Goal: Transaction & Acquisition: Purchase product/service

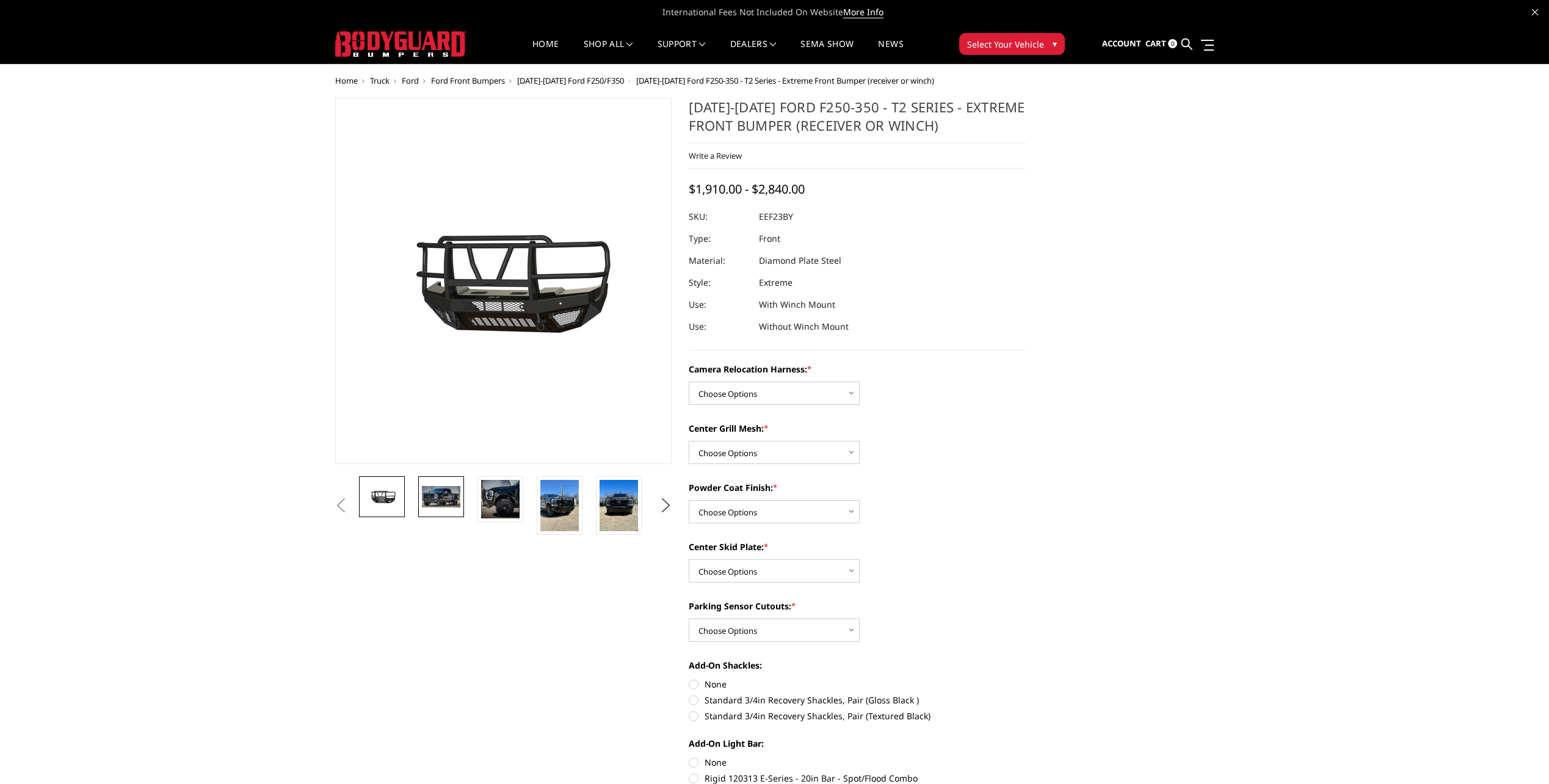
click at [439, 496] on img at bounding box center [440, 496] width 38 height 21
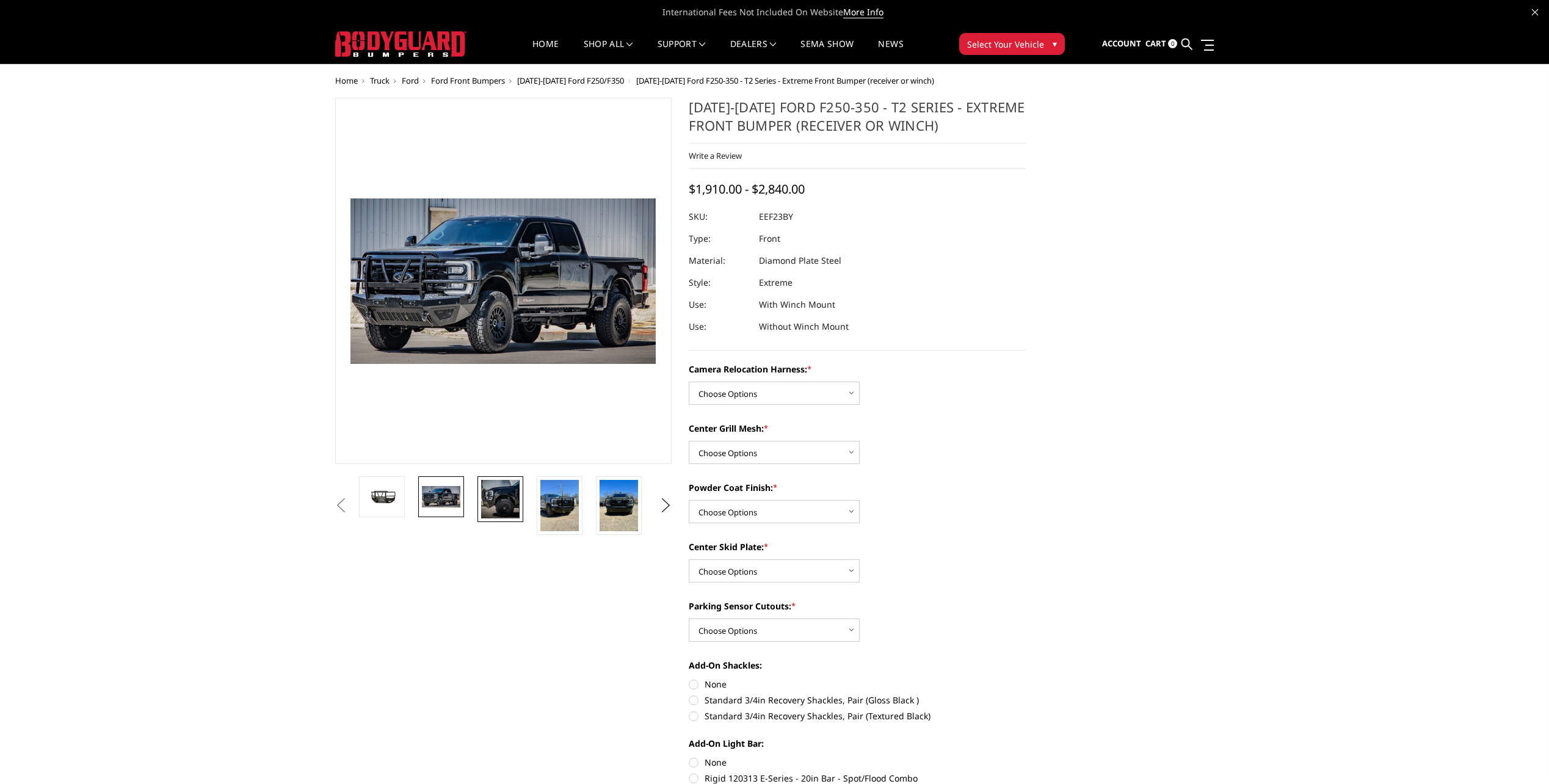
click at [491, 500] on img at bounding box center [500, 499] width 38 height 38
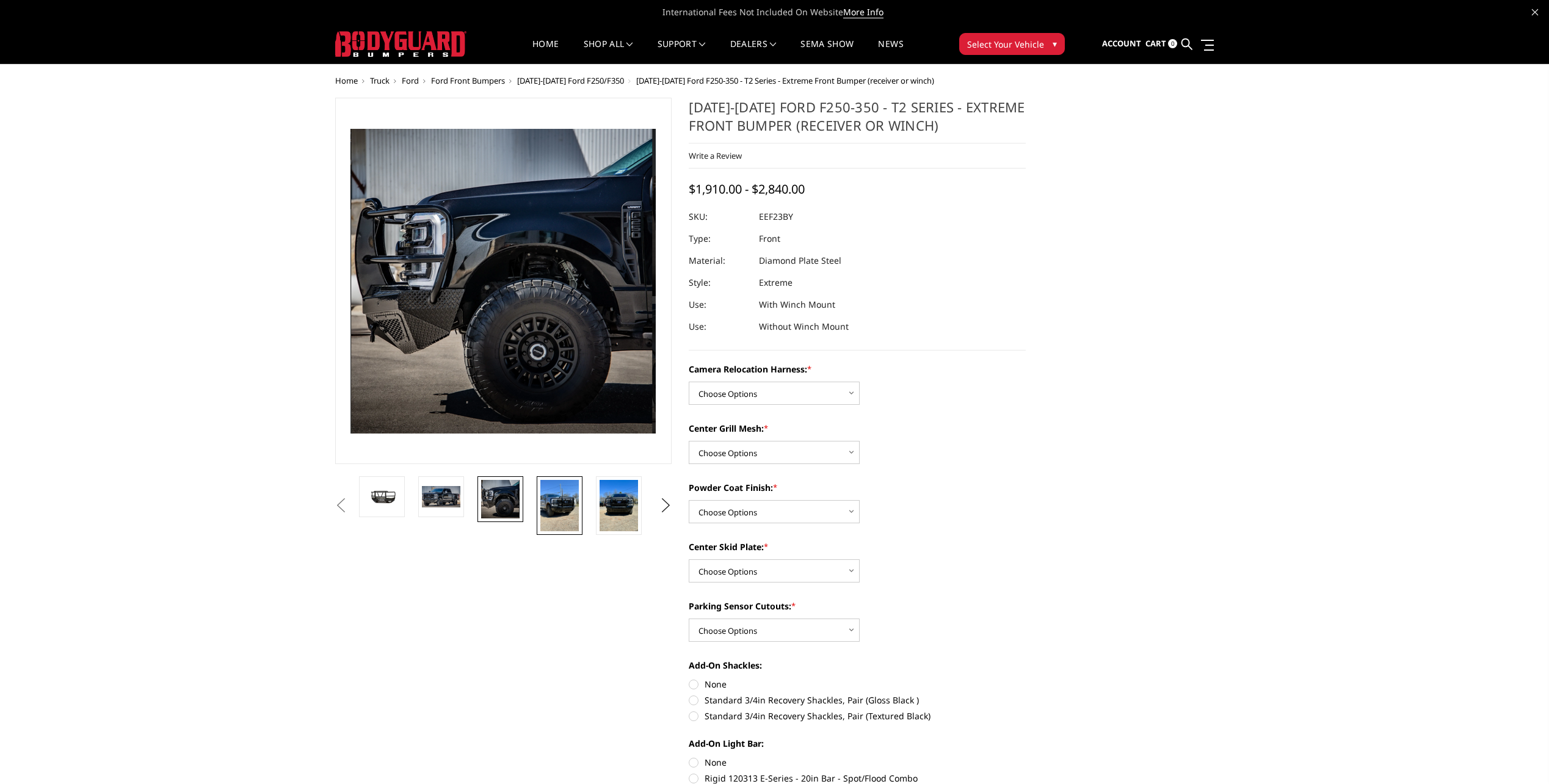
click at [547, 505] on img at bounding box center [559, 505] width 38 height 52
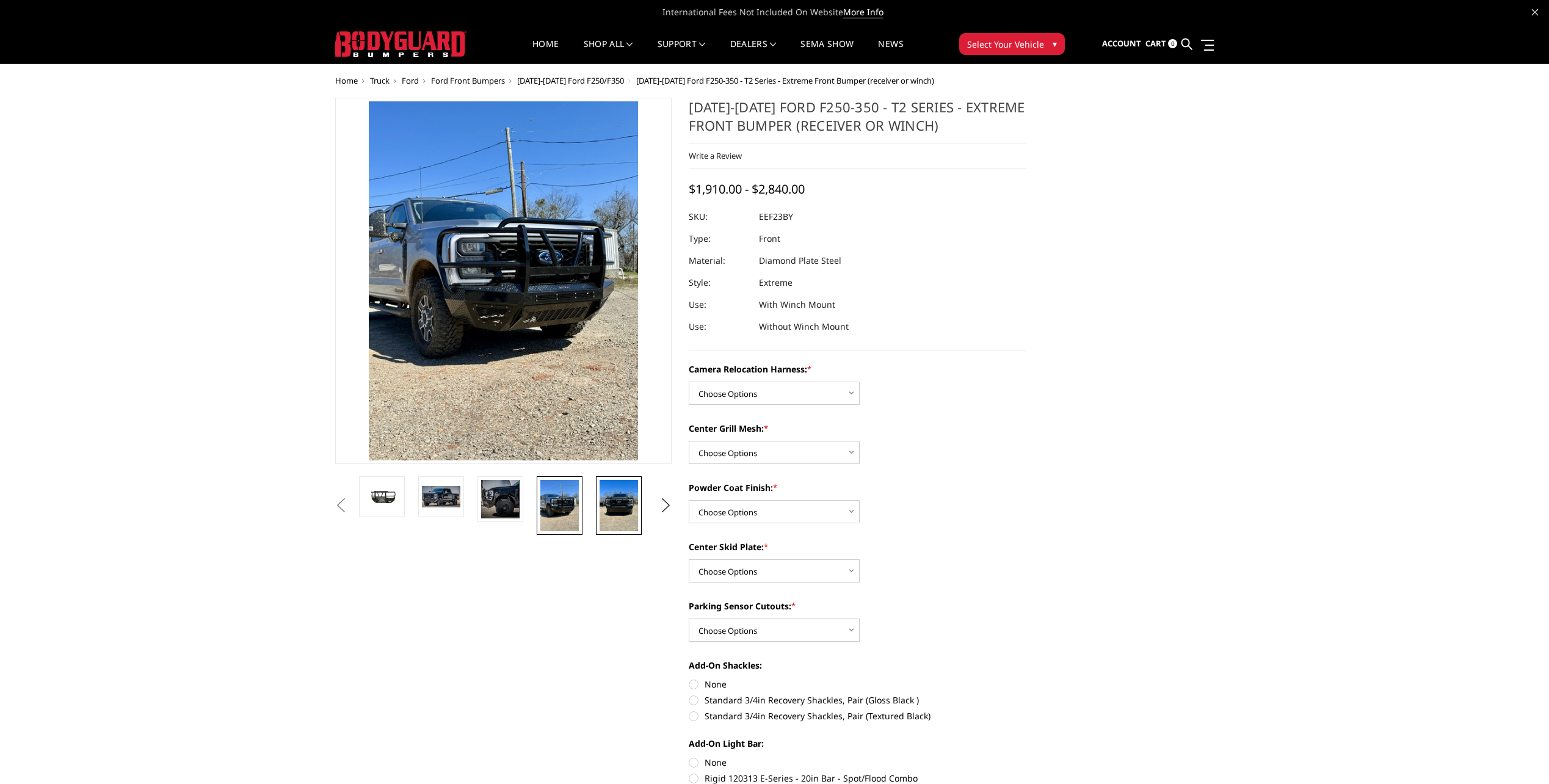
click at [602, 500] on img at bounding box center [618, 505] width 38 height 52
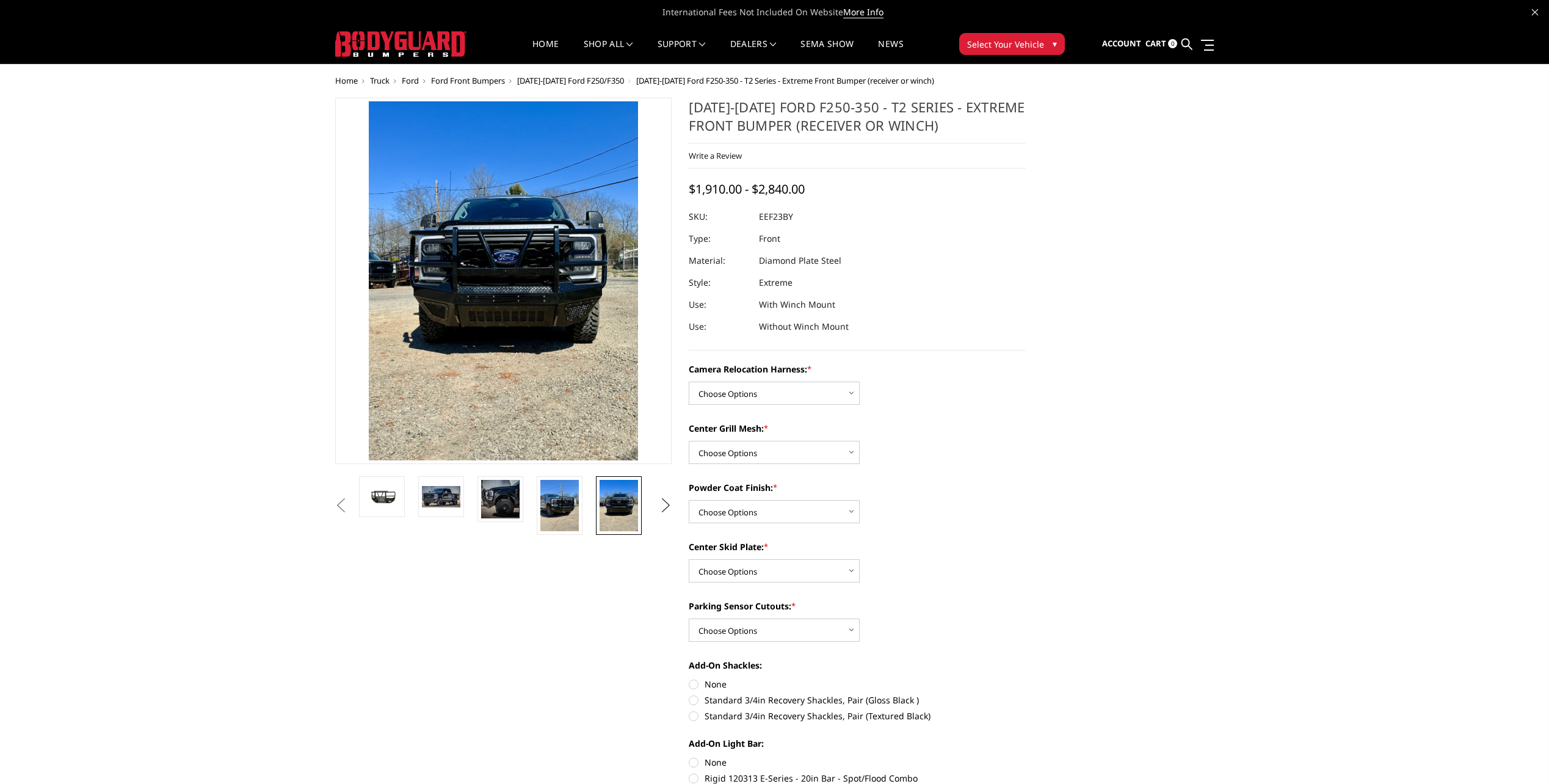
click at [671, 502] on button "Next" at bounding box center [666, 505] width 19 height 19
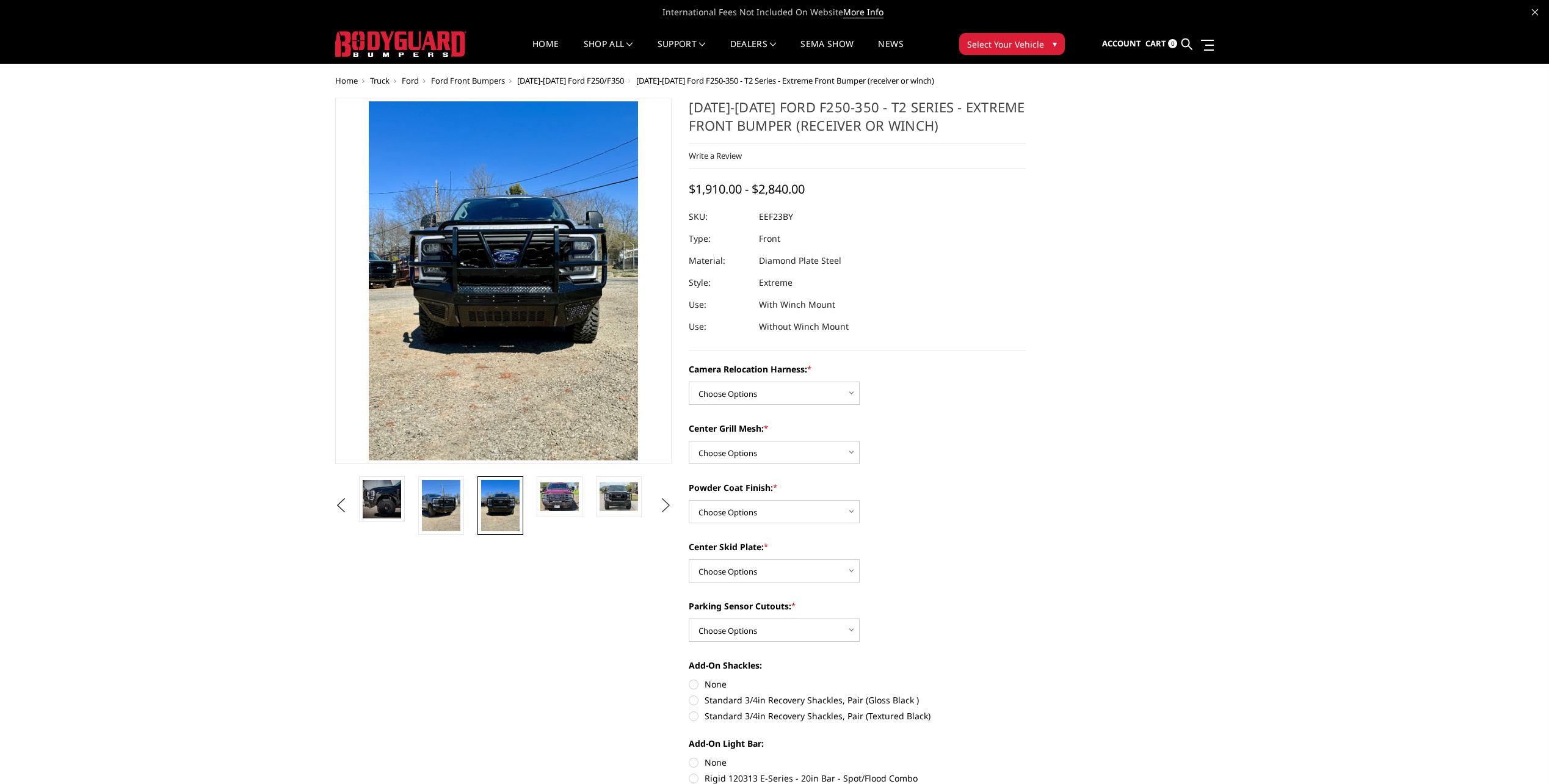
click at [671, 502] on button "Next" at bounding box center [666, 505] width 19 height 19
click at [556, 499] on img at bounding box center [559, 496] width 38 height 29
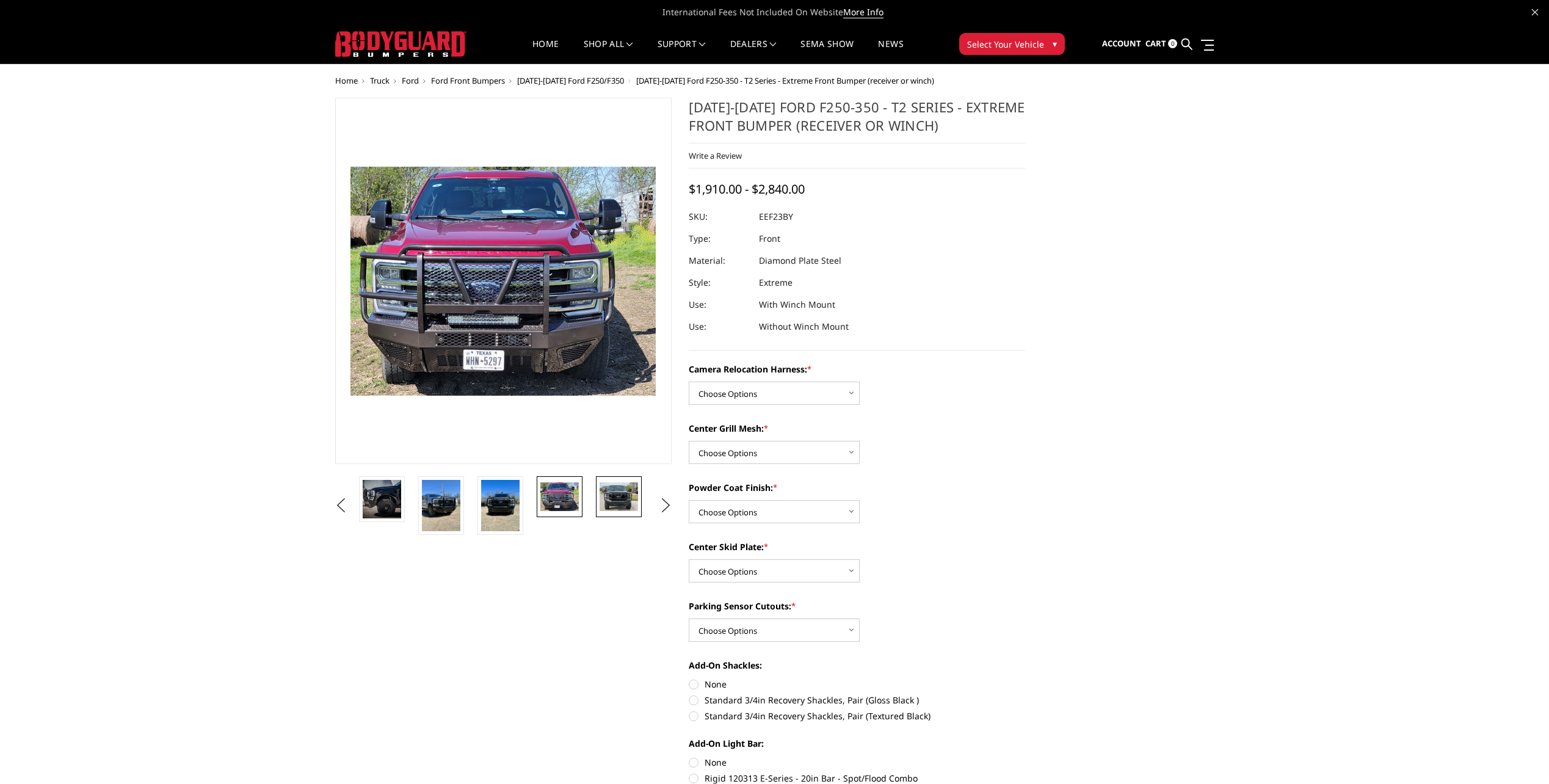
click at [615, 501] on img at bounding box center [618, 496] width 38 height 29
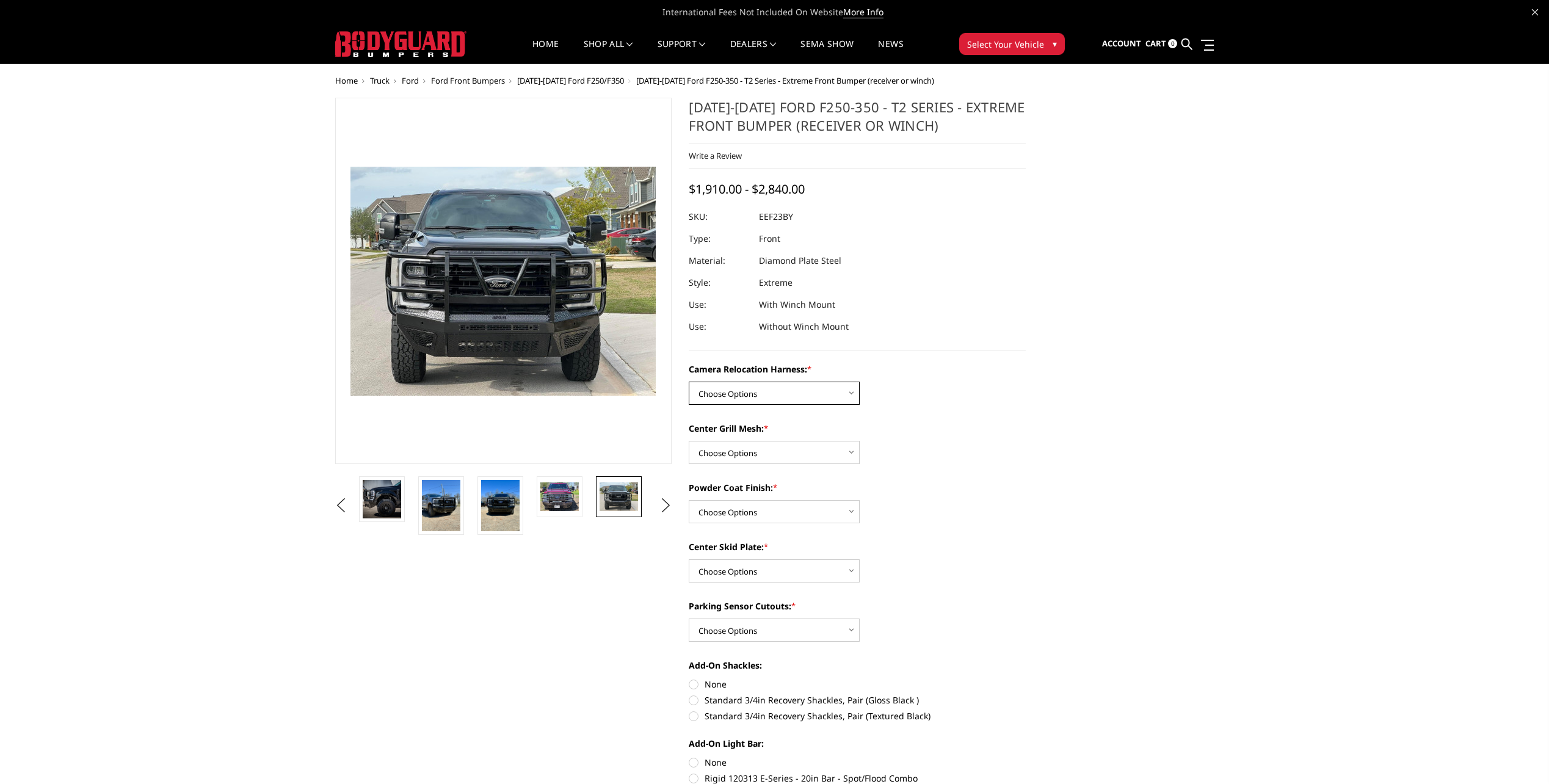
click at [761, 390] on select "Choose Options Without camera harness With camera harness" at bounding box center [774, 393] width 171 height 23
select select "3753"
click at [689, 382] on select "Choose Options Without camera harness With camera harness" at bounding box center [774, 393] width 171 height 23
click at [776, 451] on select "Choose Options Without expanded metal With expanded metal" at bounding box center [774, 451] width 171 height 23
select select "3752"
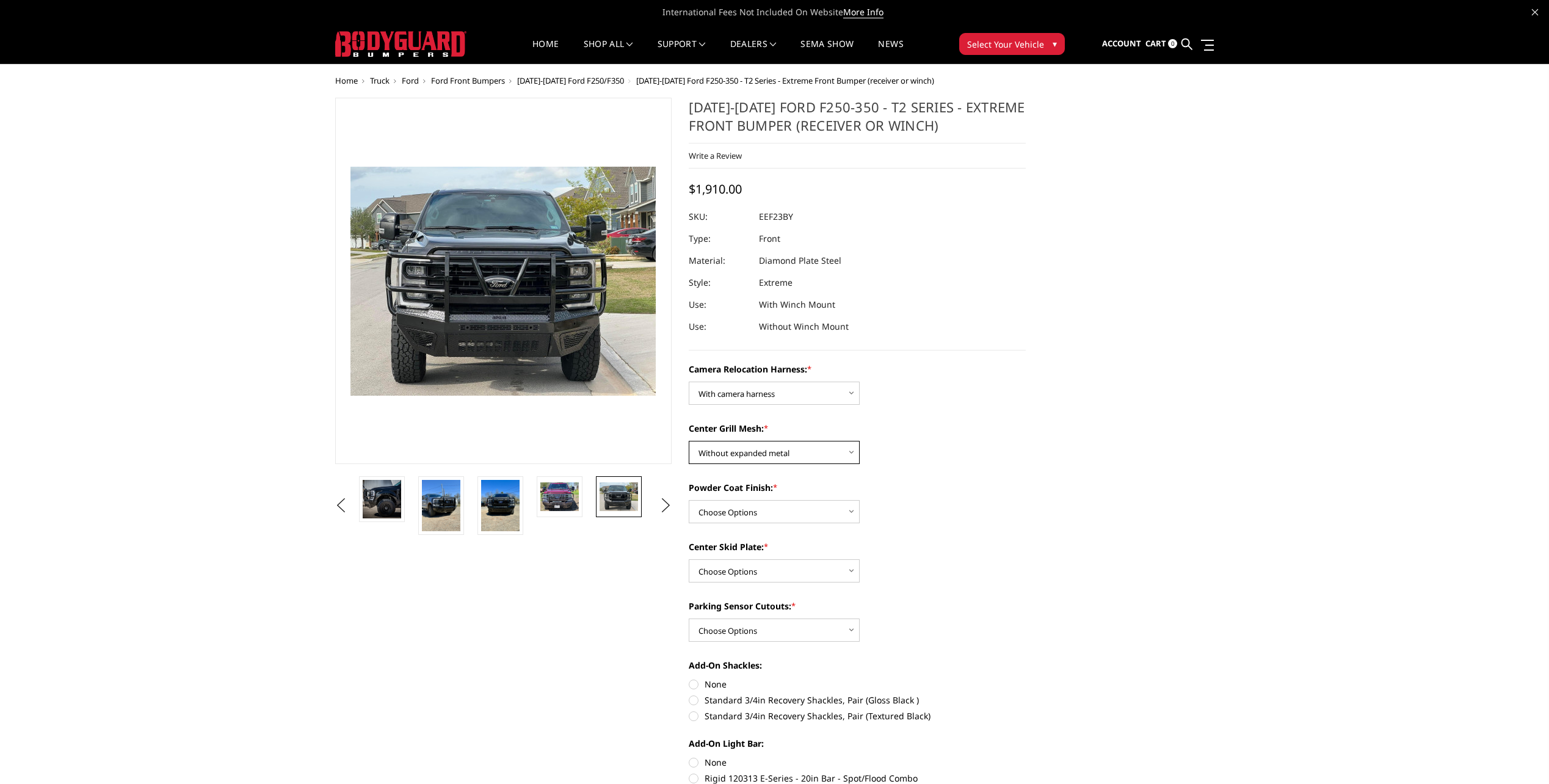
click at [689, 440] on select "Choose Options Without expanded metal With expanded metal" at bounding box center [774, 451] width 171 height 23
click at [375, 495] on ul "Previous Next" at bounding box center [503, 505] width 343 height 58
click at [351, 501] on button "Previous" at bounding box center [341, 505] width 19 height 19
click at [346, 504] on button "Previous" at bounding box center [341, 505] width 19 height 19
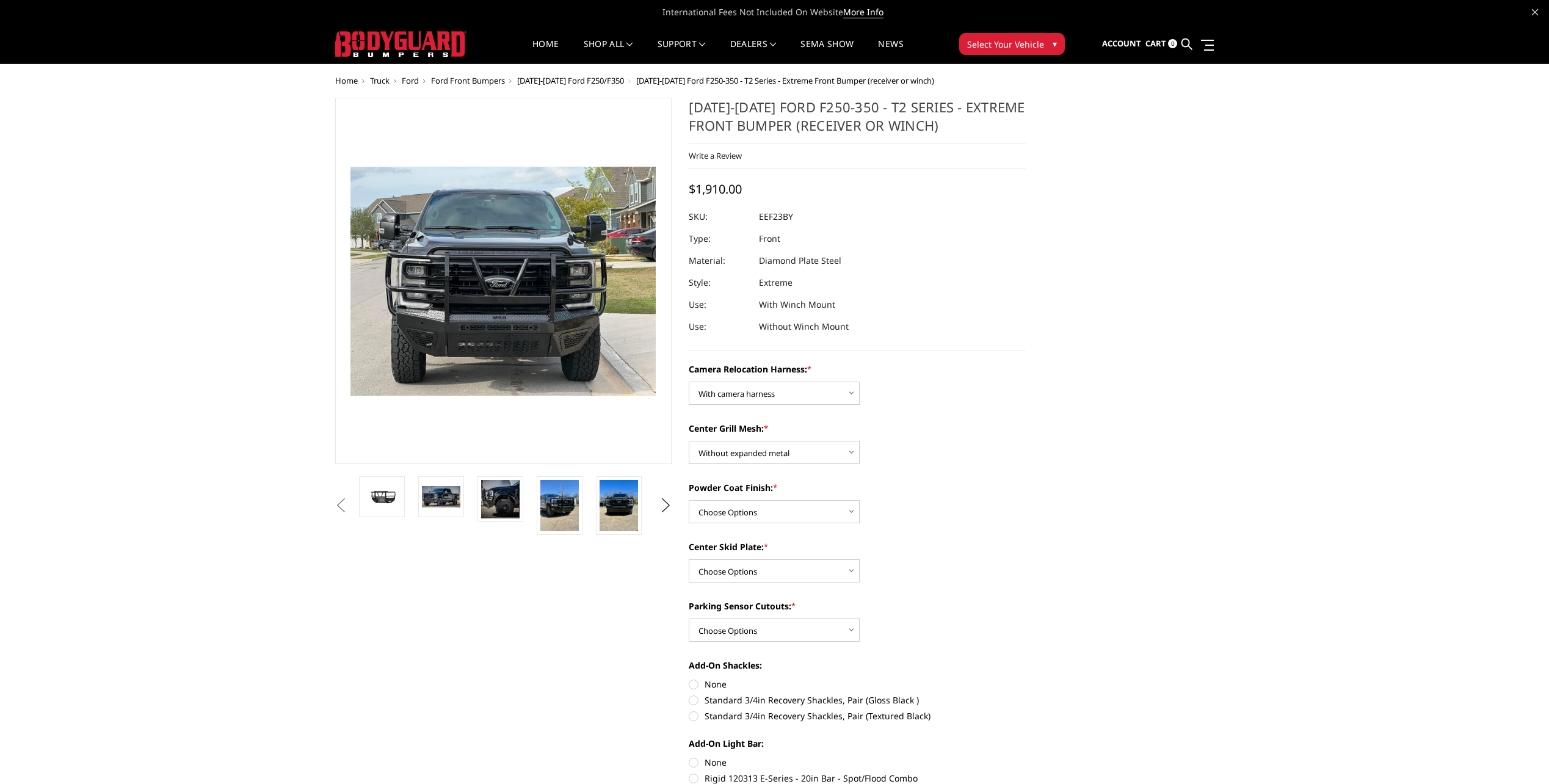
click at [346, 504] on button "Previous" at bounding box center [341, 505] width 19 height 19
click at [344, 506] on button "Previous" at bounding box center [341, 505] width 19 height 19
click at [416, 495] on li at bounding box center [445, 505] width 59 height 58
click at [365, 491] on img at bounding box center [381, 496] width 38 height 21
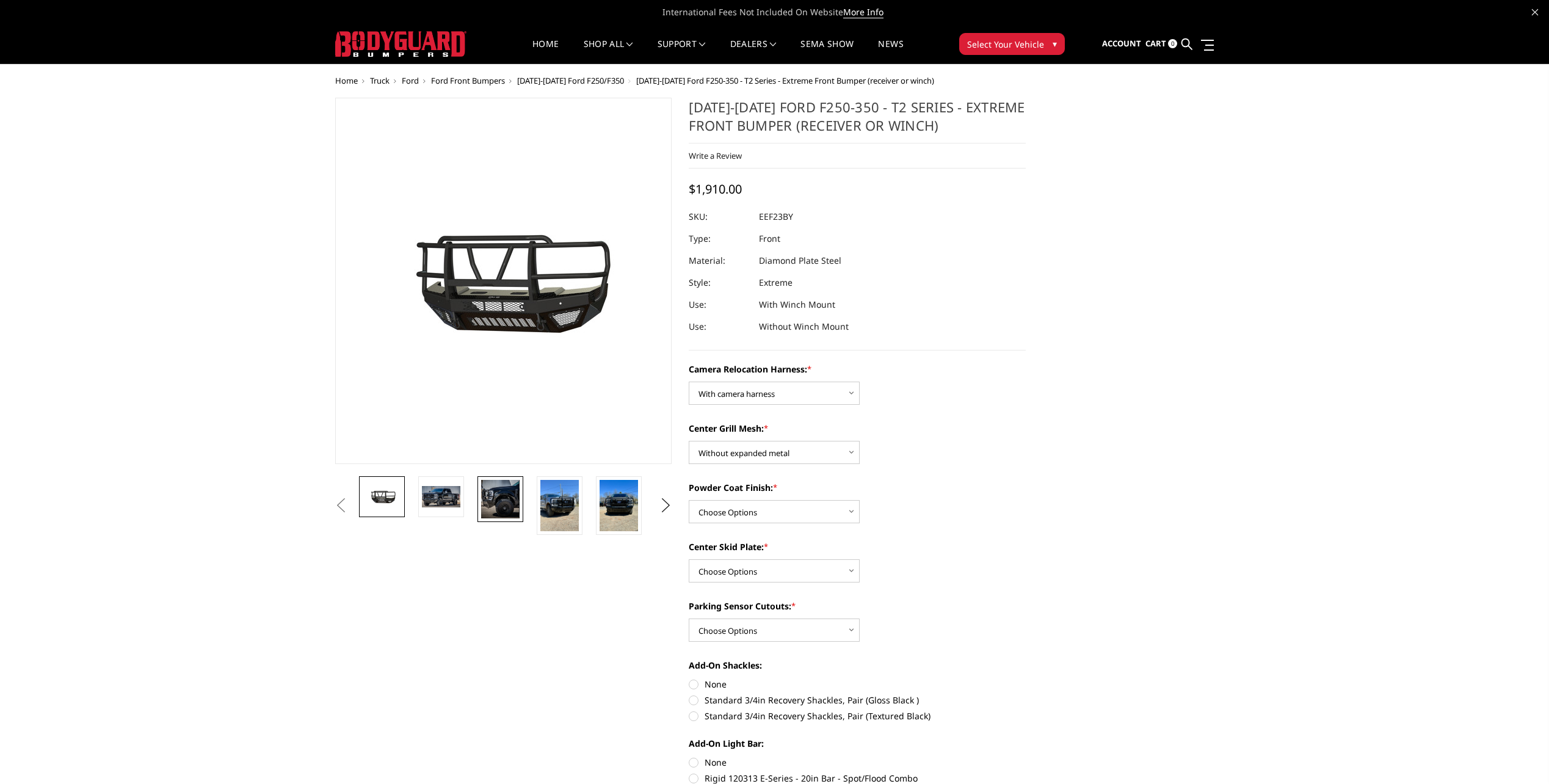
click at [488, 500] on img at bounding box center [500, 499] width 38 height 38
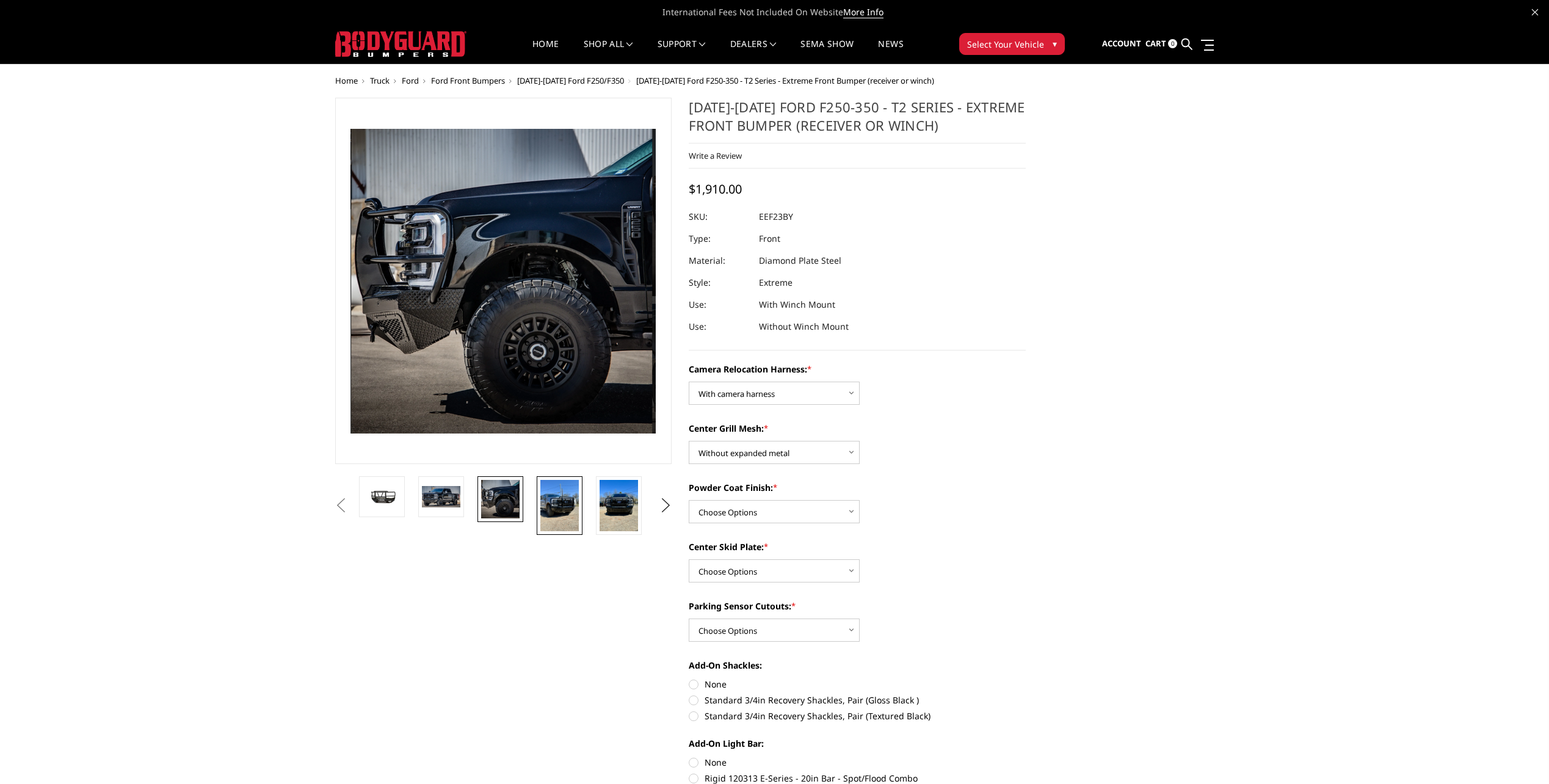
click at [558, 502] on img at bounding box center [559, 505] width 38 height 52
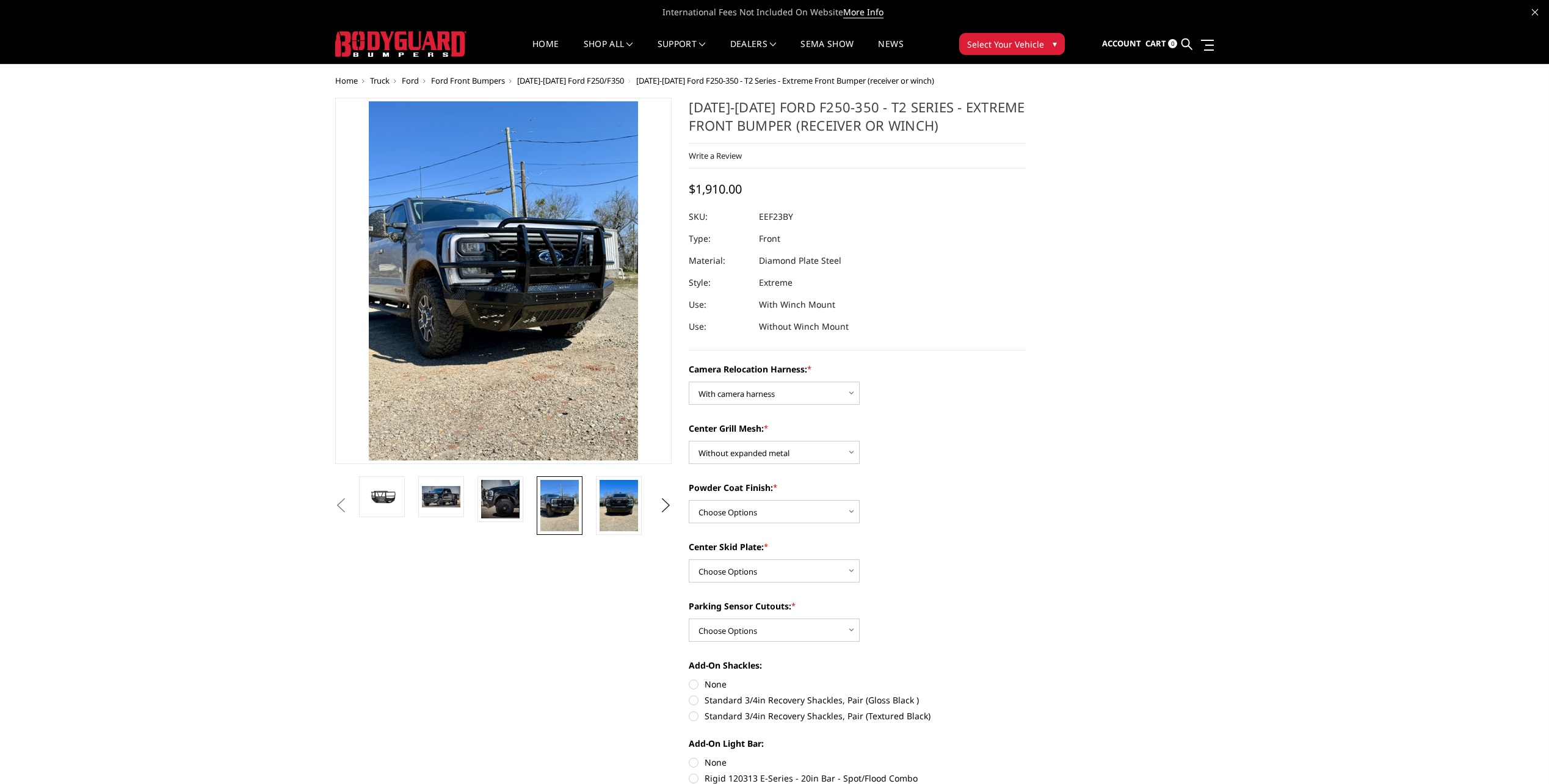
click at [591, 500] on li at bounding box center [564, 505] width 59 height 58
click at [617, 495] on img at bounding box center [618, 505] width 38 height 52
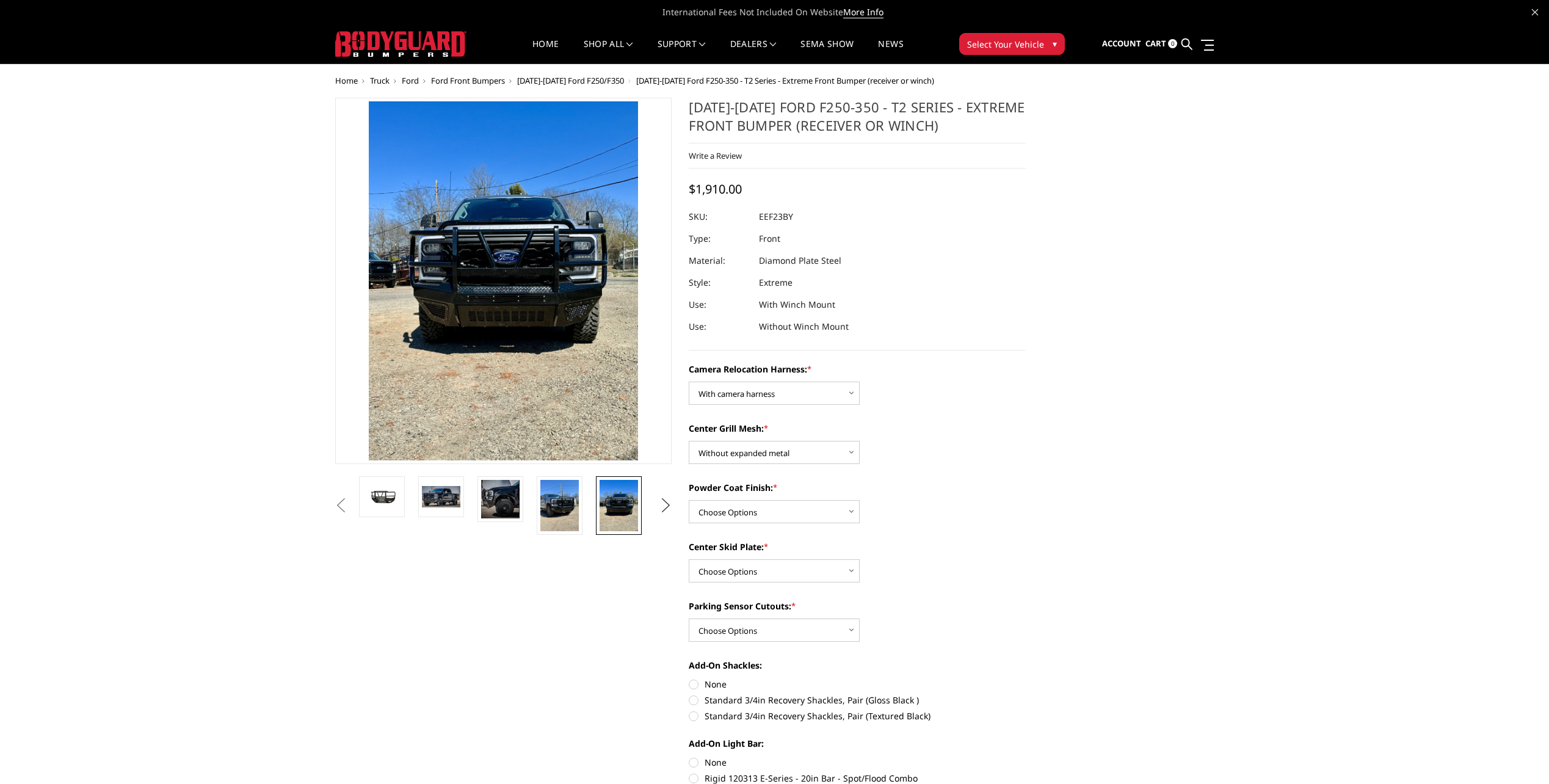
click at [668, 504] on button "Next" at bounding box center [666, 505] width 19 height 19
click at [613, 500] on img at bounding box center [618, 496] width 38 height 29
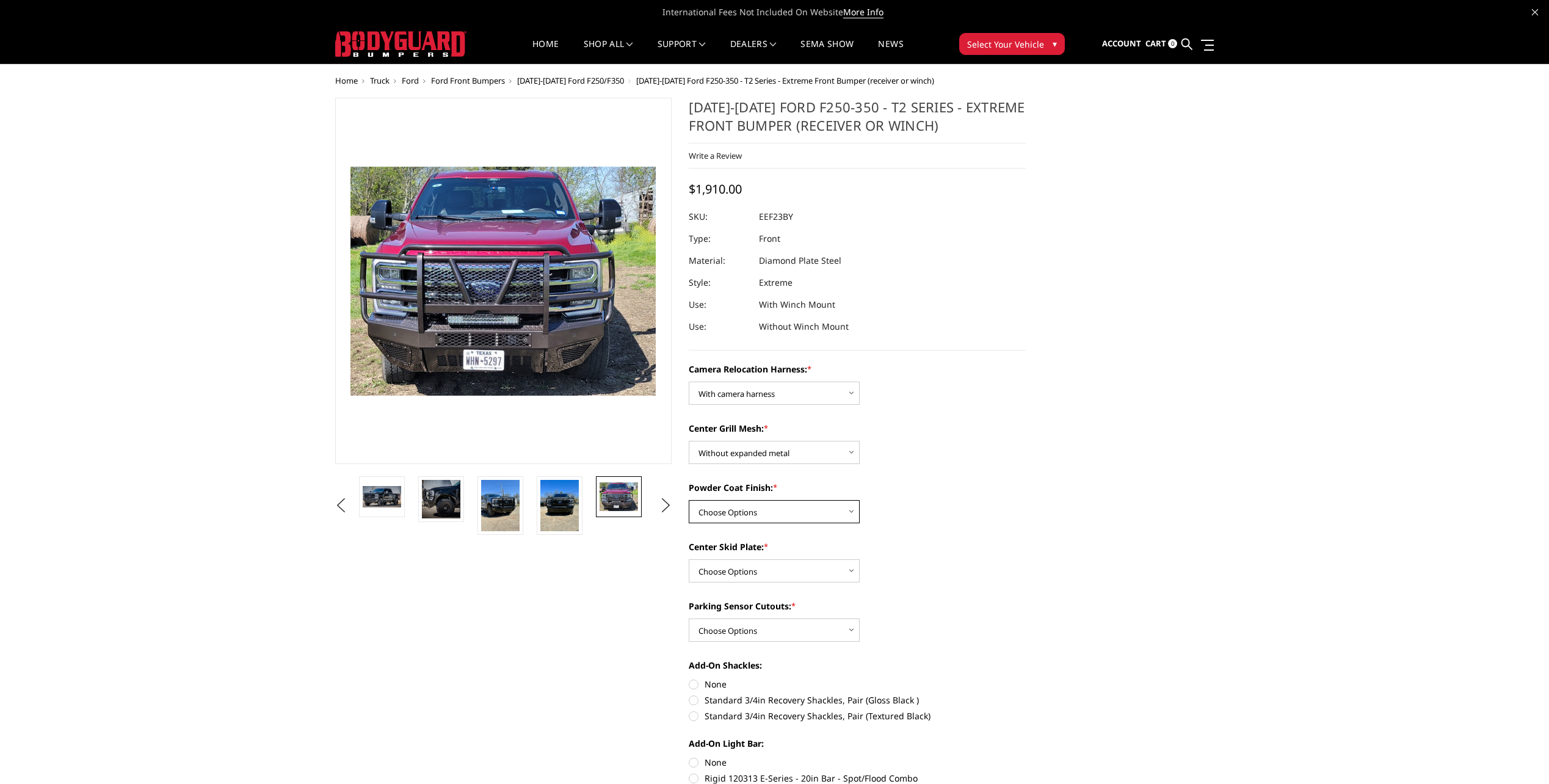
click at [839, 513] on select "Choose Options Textured Black Powder Coat Gloss Black Powder Coat Bare Metal" at bounding box center [774, 511] width 171 height 23
select select "3750"
click at [689, 500] on select "Choose Options Textured Black Powder Coat Gloss Black Powder Coat Bare Metal" at bounding box center [774, 511] width 171 height 23
click at [844, 571] on select "Choose Options Winch Mount Skid Plate Standard Skid Plate (included) 2" Receive…" at bounding box center [774, 570] width 171 height 23
select select "3747"
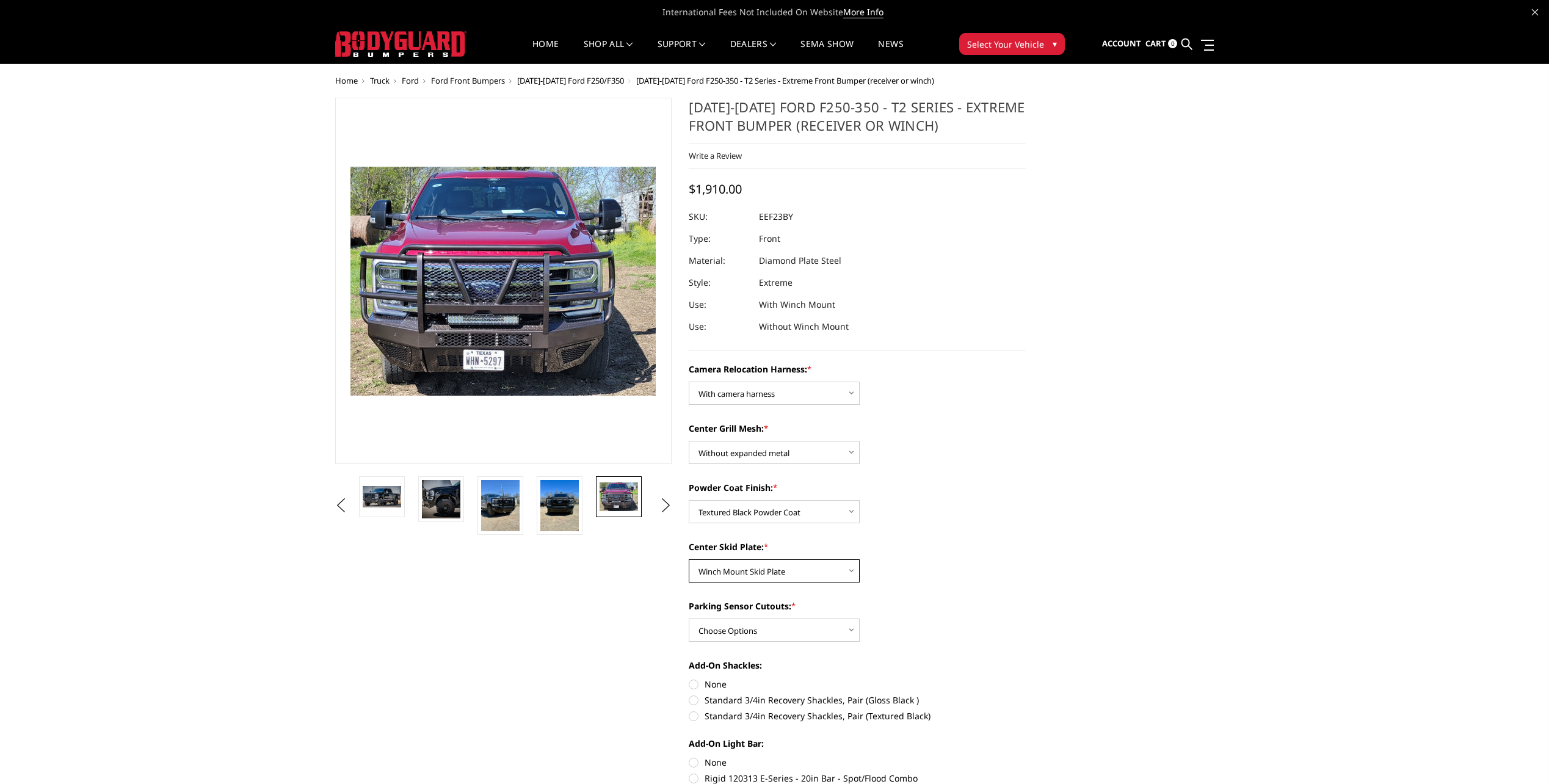
click at [689, 559] on select "Choose Options Winch Mount Skid Plate Standard Skid Plate (included) 2" Receive…" at bounding box center [774, 570] width 171 height 23
click at [842, 567] on select "Choose Options Winch Mount Skid Plate Standard Skid Plate (included) 2" Receive…" at bounding box center [774, 570] width 171 height 23
click at [552, 500] on img at bounding box center [559, 505] width 38 height 52
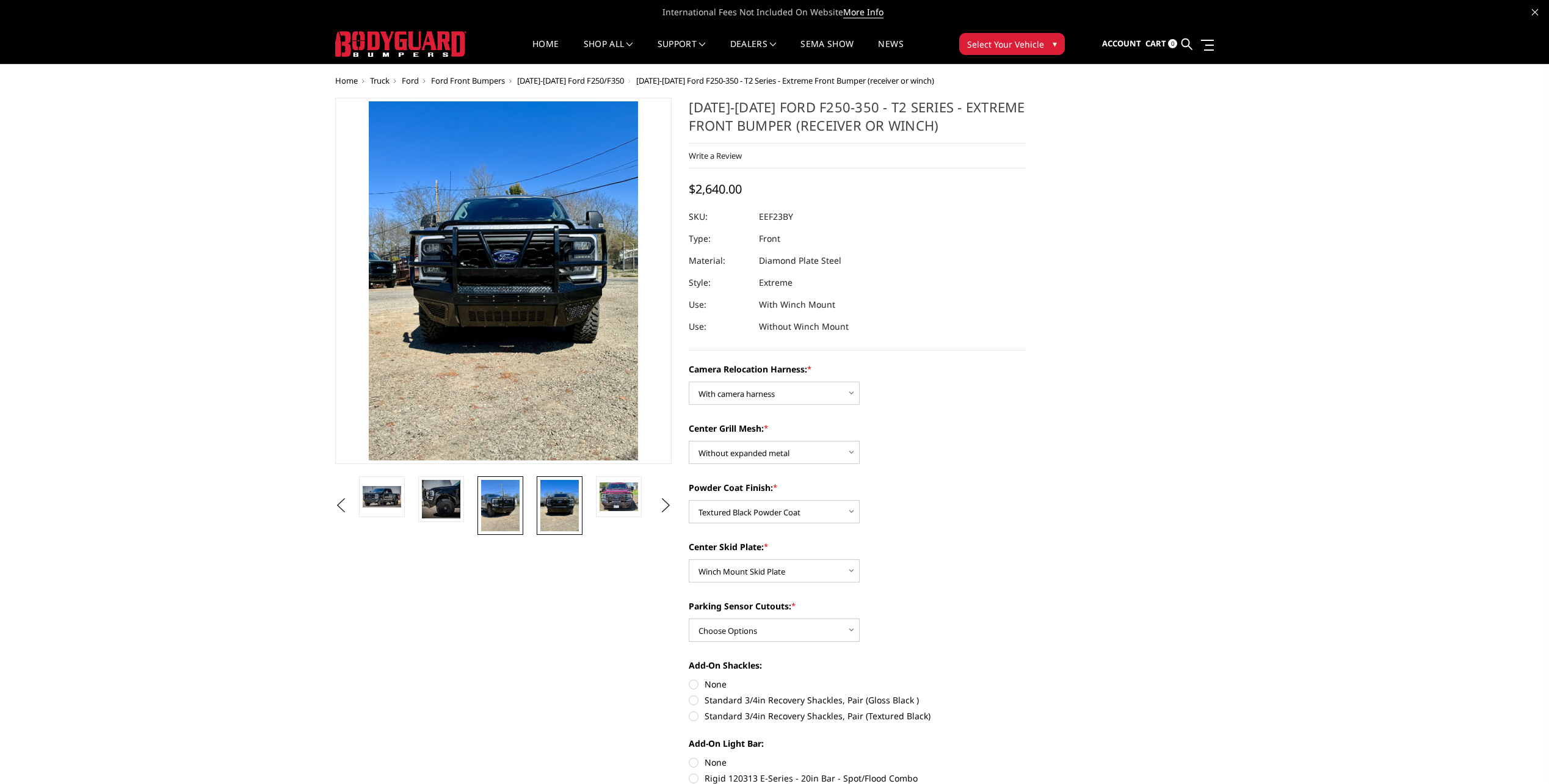
click at [487, 500] on img at bounding box center [500, 505] width 38 height 52
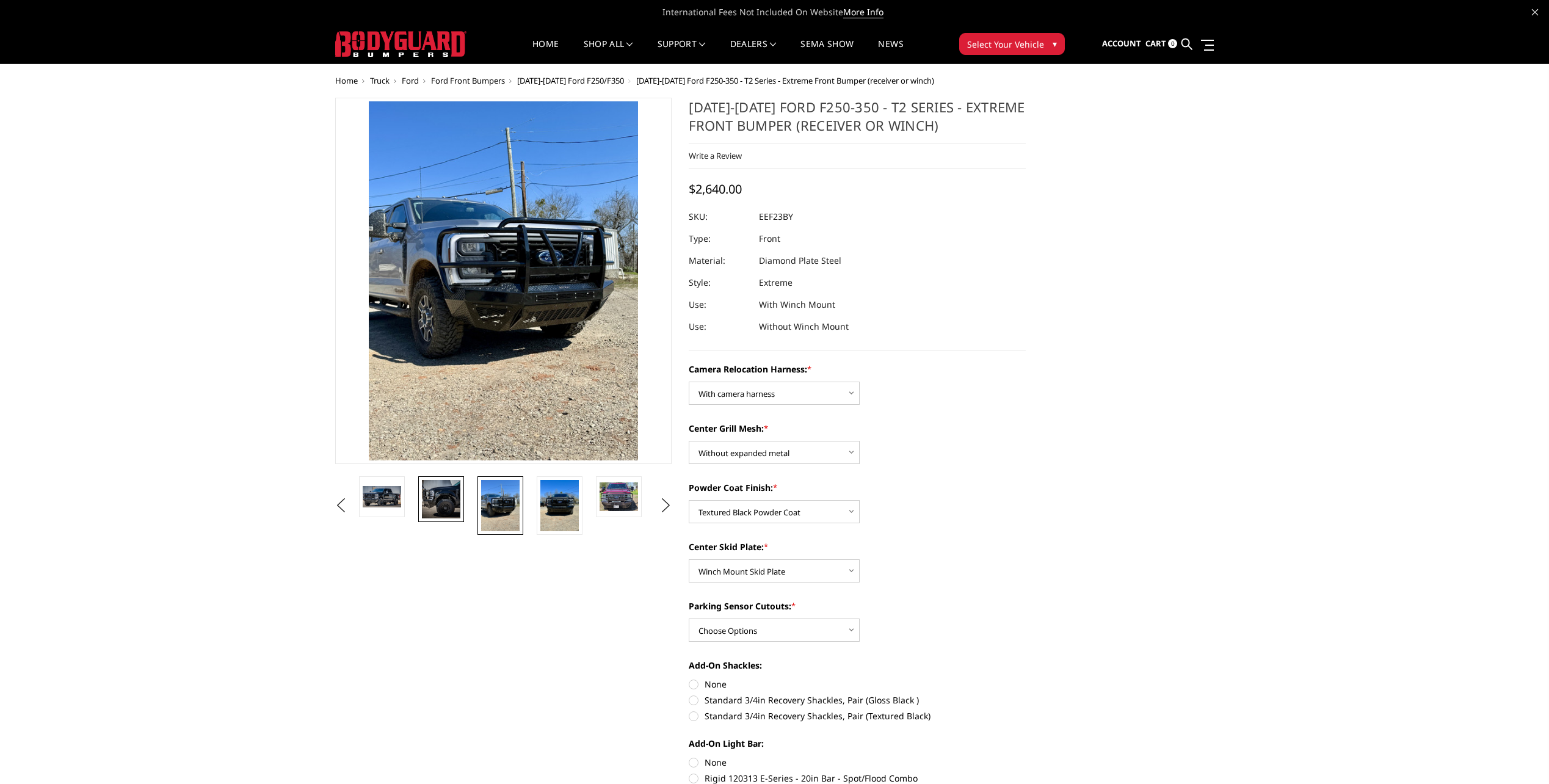
click at [437, 495] on img at bounding box center [440, 499] width 38 height 38
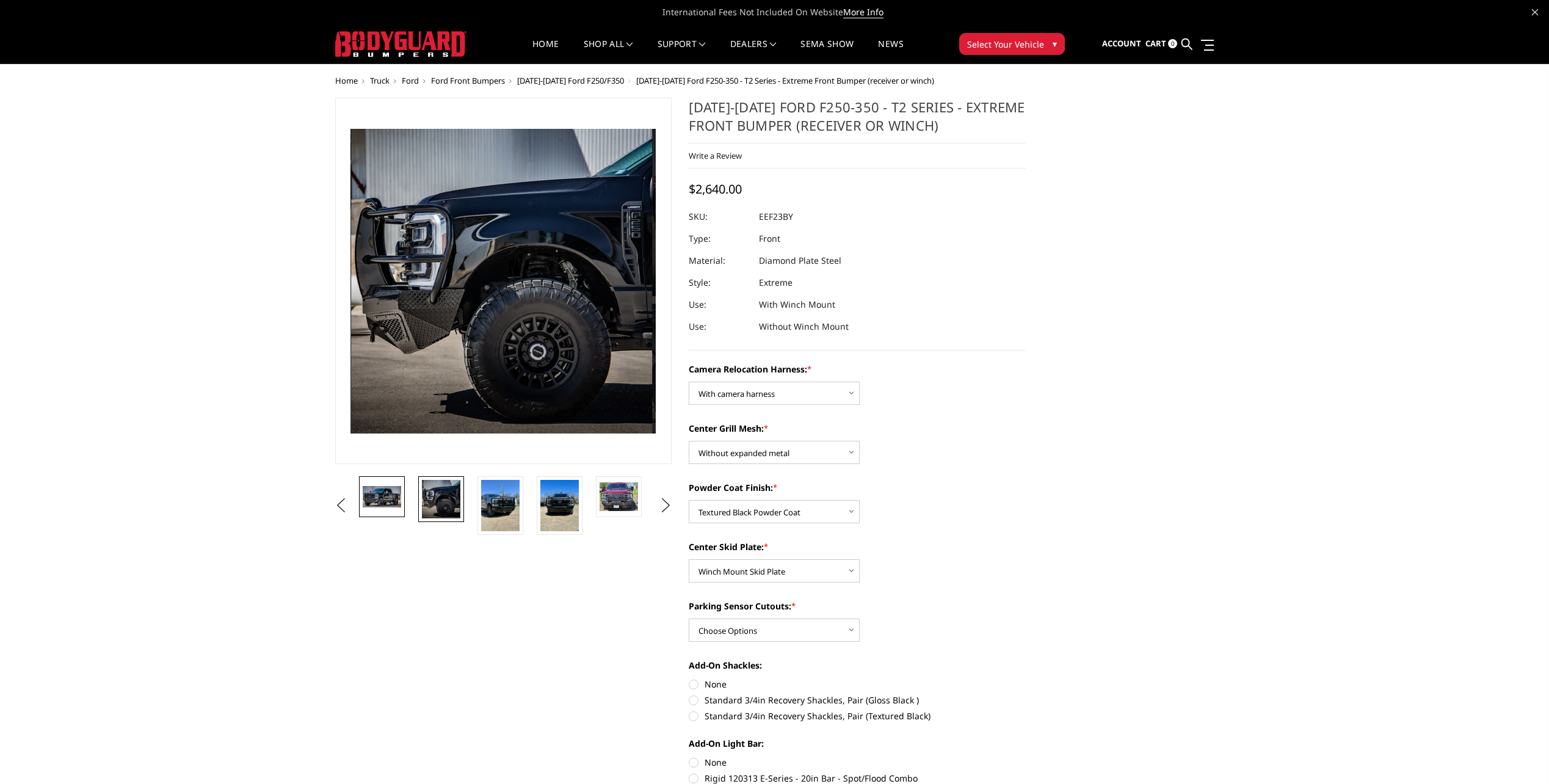
click at [373, 494] on img at bounding box center [381, 496] width 38 height 21
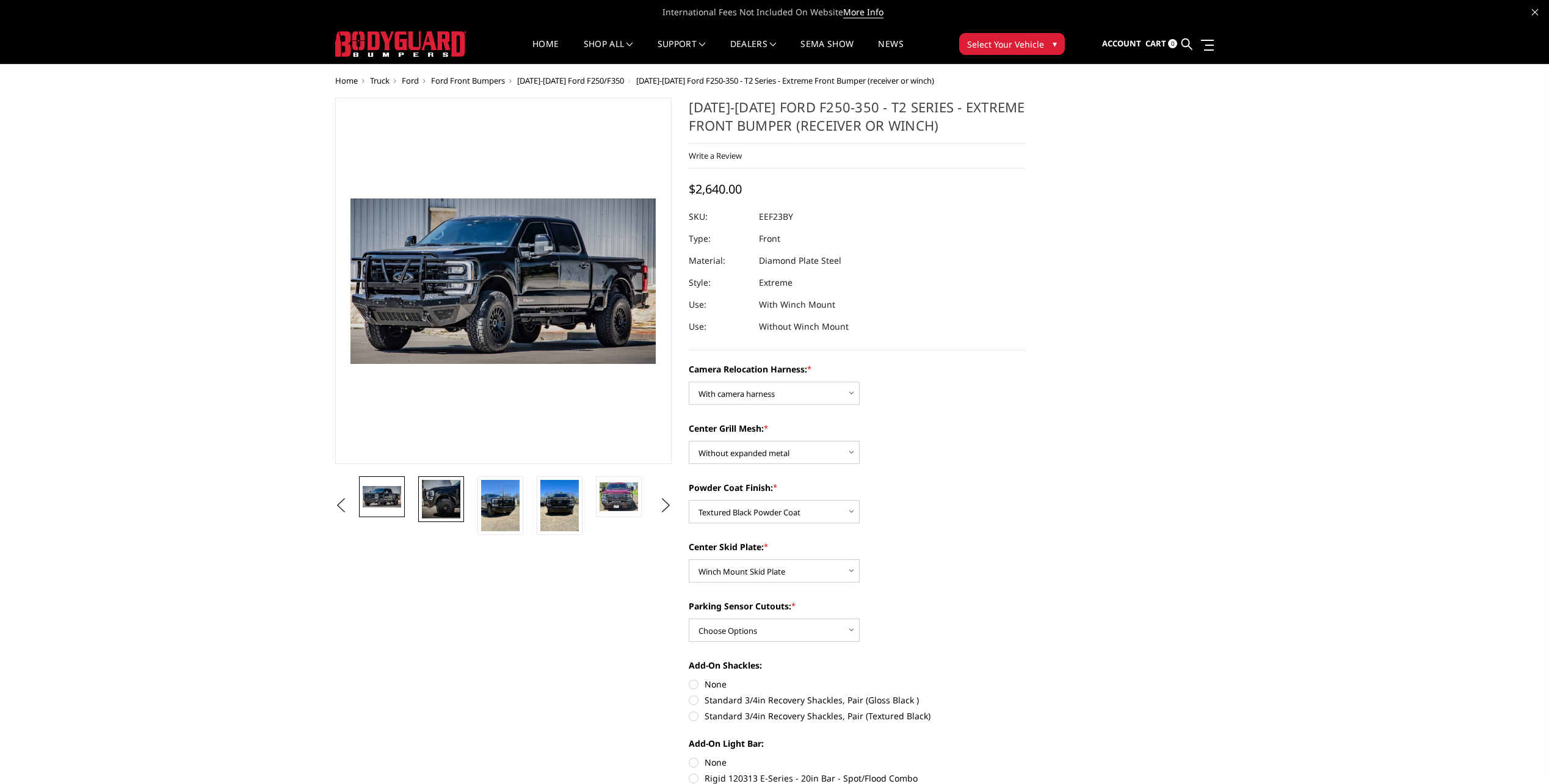
click at [436, 500] on img at bounding box center [440, 499] width 38 height 38
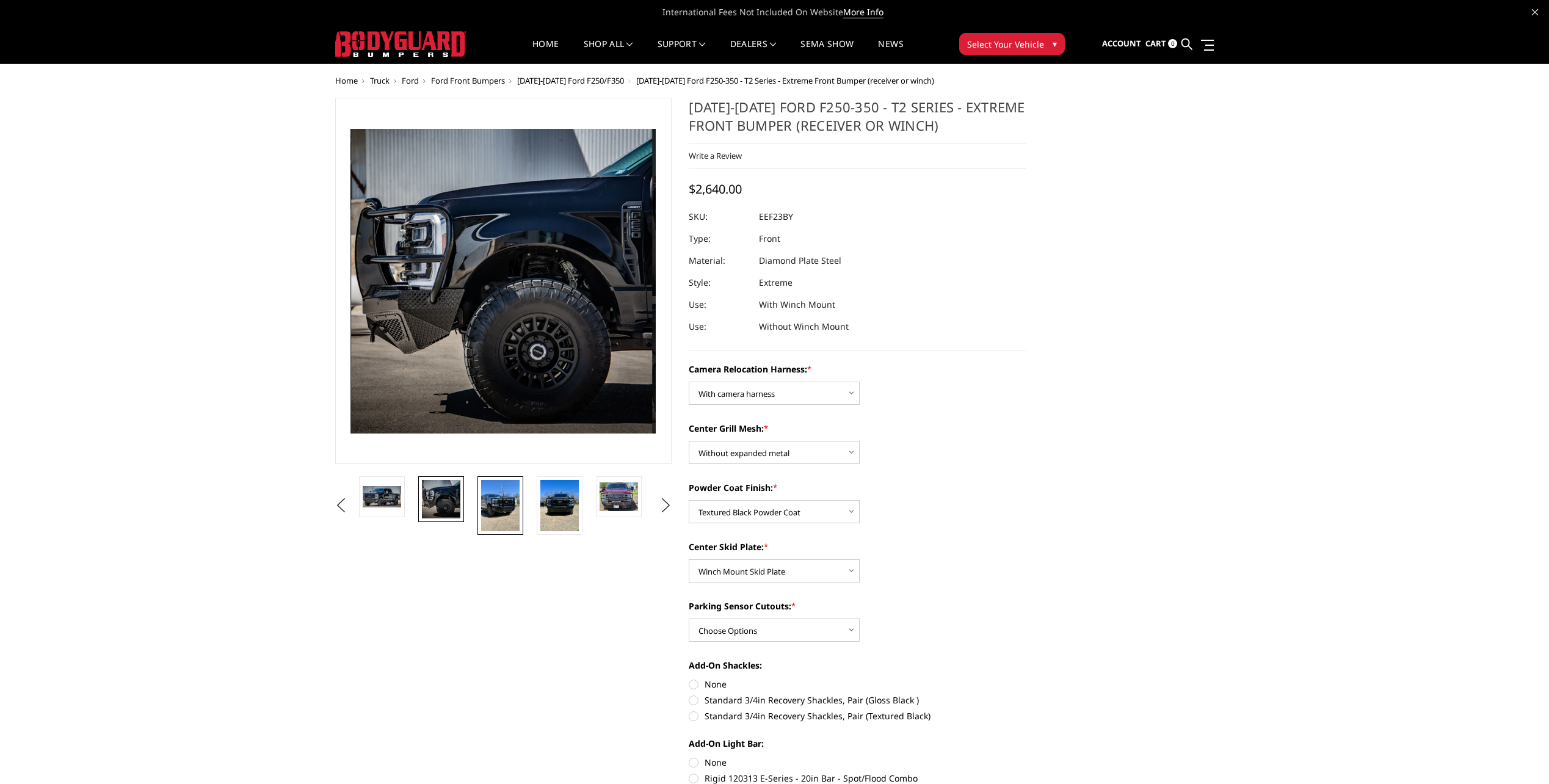
click at [495, 501] on img at bounding box center [500, 505] width 38 height 52
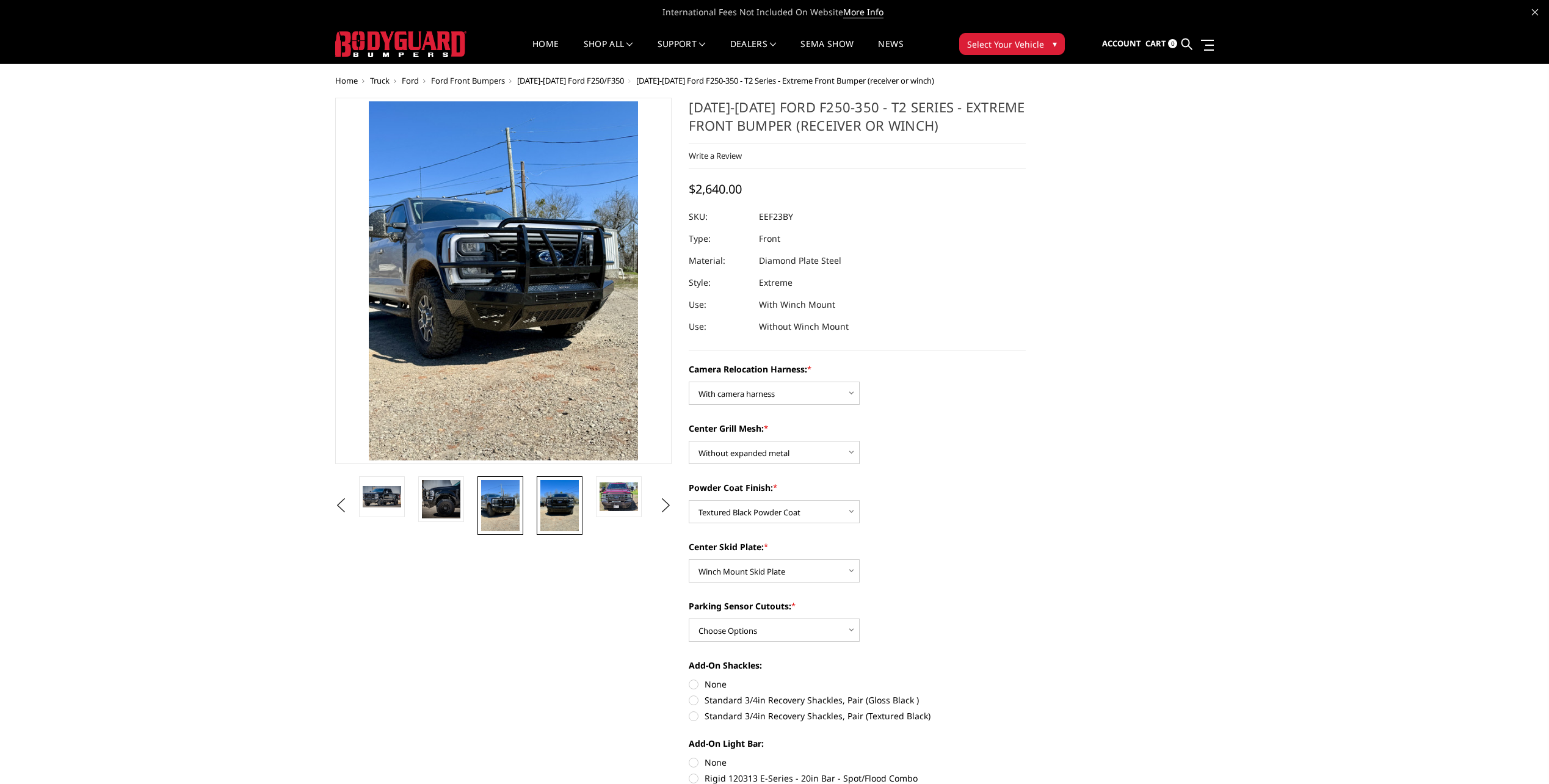
click at [552, 499] on img at bounding box center [559, 505] width 38 height 52
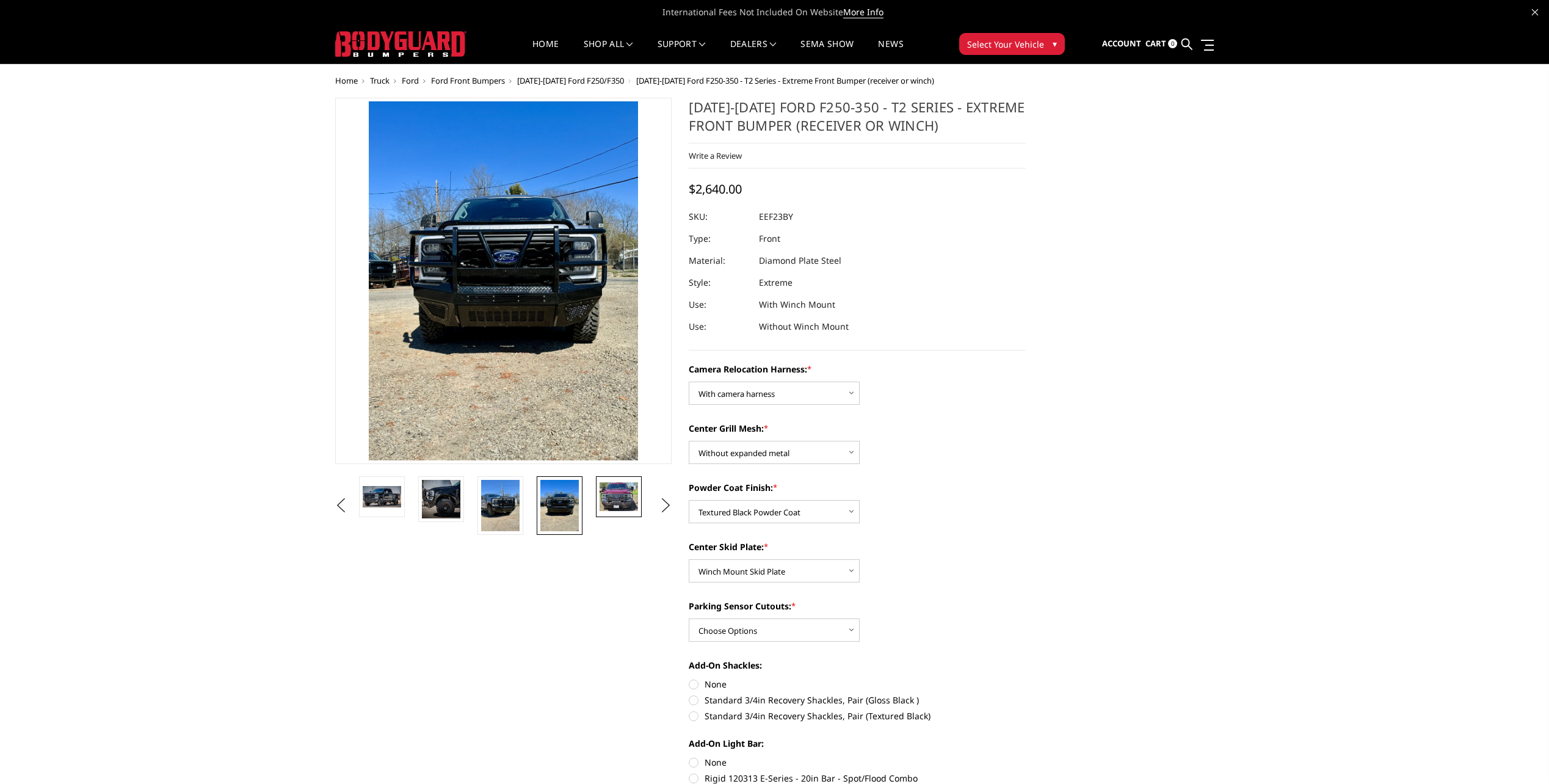
click at [624, 498] on img at bounding box center [618, 496] width 38 height 29
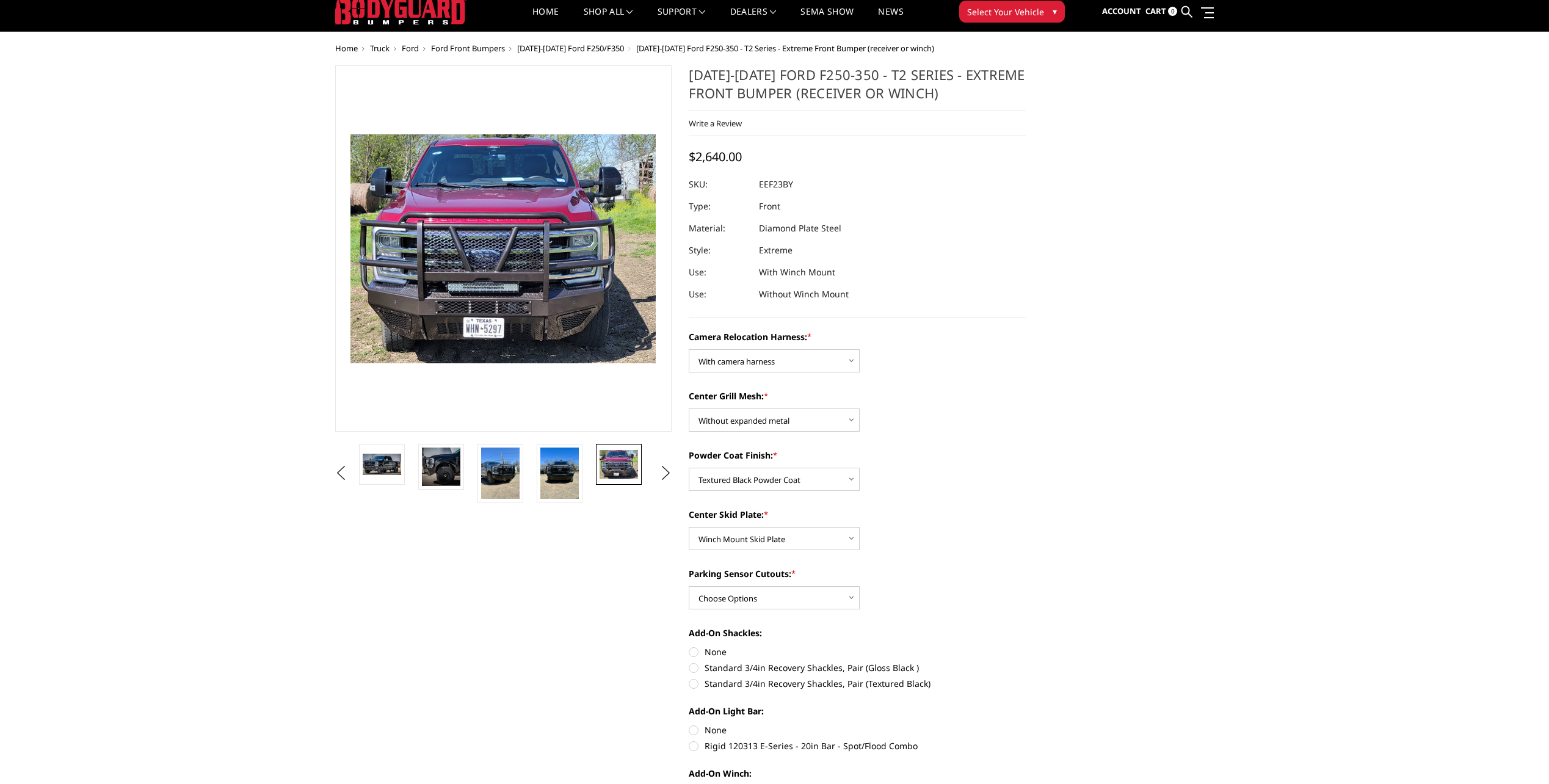
scroll to position [61, 0]
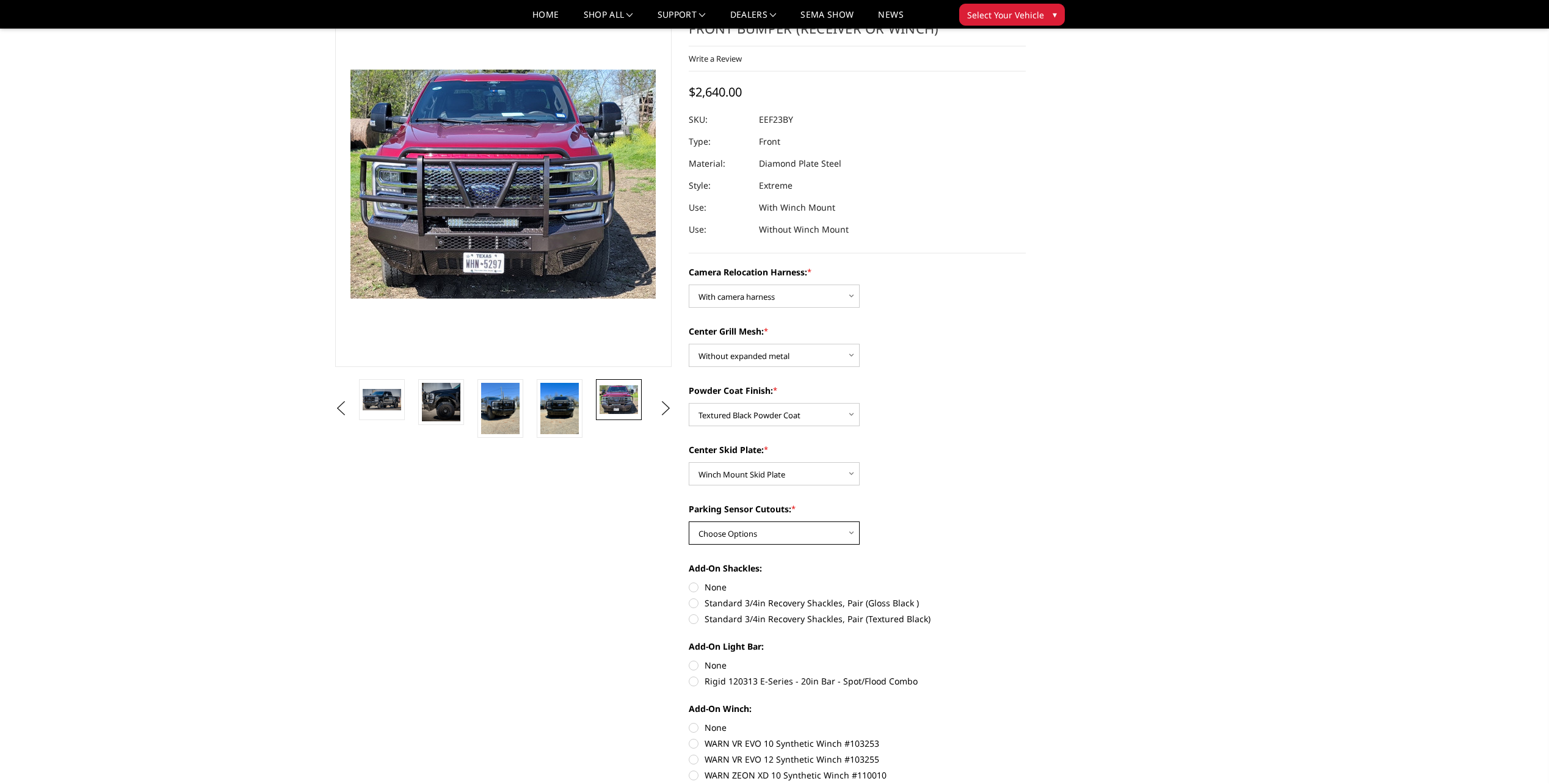
click at [829, 527] on select "Choose Options Yes - With Parking Sensor Cutouts" at bounding box center [774, 533] width 171 height 23
select select "3744"
click at [689, 522] on select "Choose Options Yes - With Parking Sensor Cutouts" at bounding box center [774, 533] width 171 height 23
click at [1010, 500] on div "Camera Relocation Harness: * Choose Options Without camera harness With camera …" at bounding box center [857, 586] width 337 height 640
click at [373, 397] on img at bounding box center [381, 399] width 38 height 21
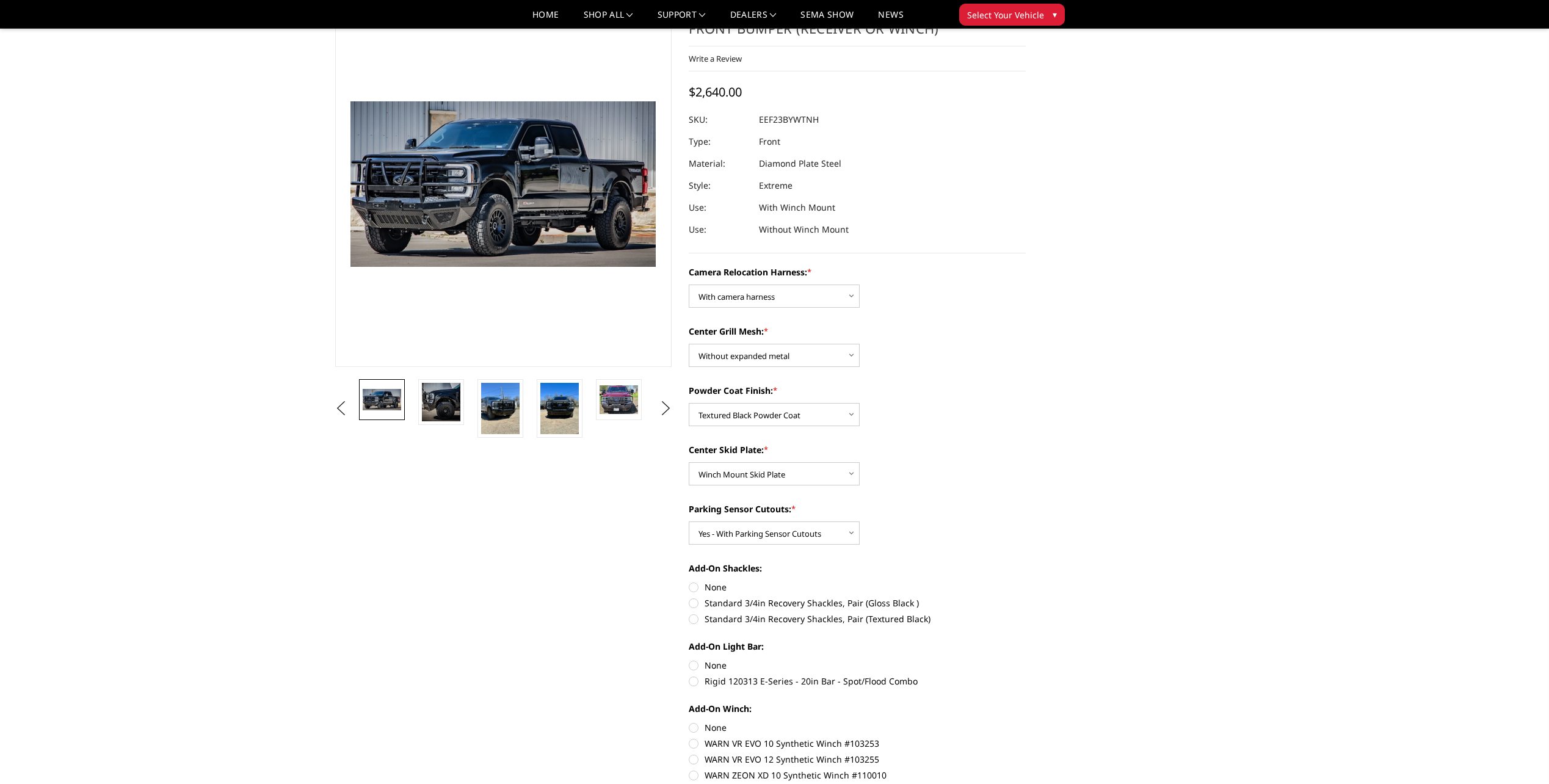
click at [690, 665] on label "None" at bounding box center [857, 665] width 337 height 13
click at [689, 660] on input "None" at bounding box center [689, 659] width 1 height 1
radio input "true"
click at [692, 585] on label "None" at bounding box center [857, 587] width 337 height 13
click at [689, 581] on input "None" at bounding box center [689, 581] width 1 height 1
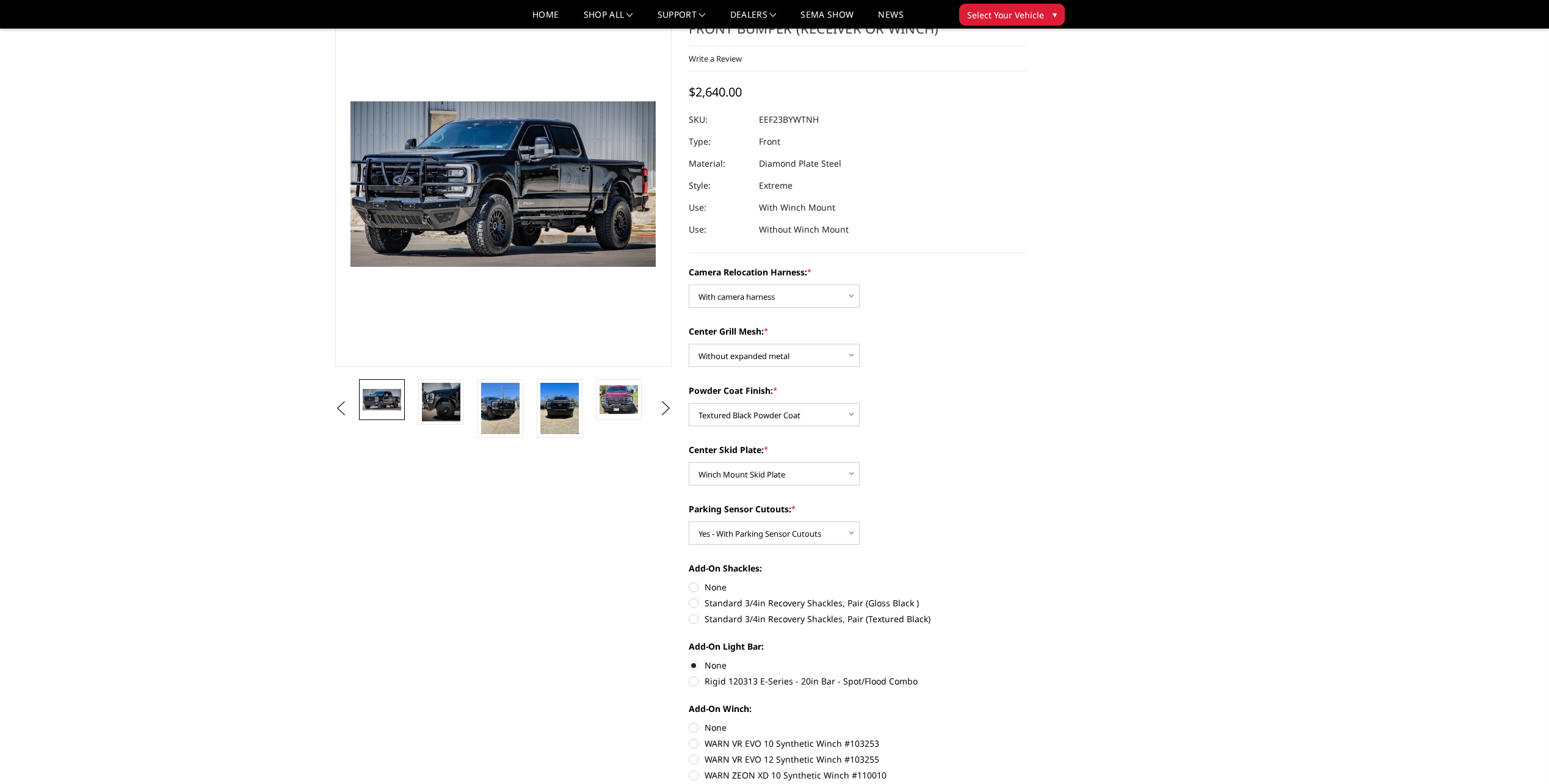
radio input "true"
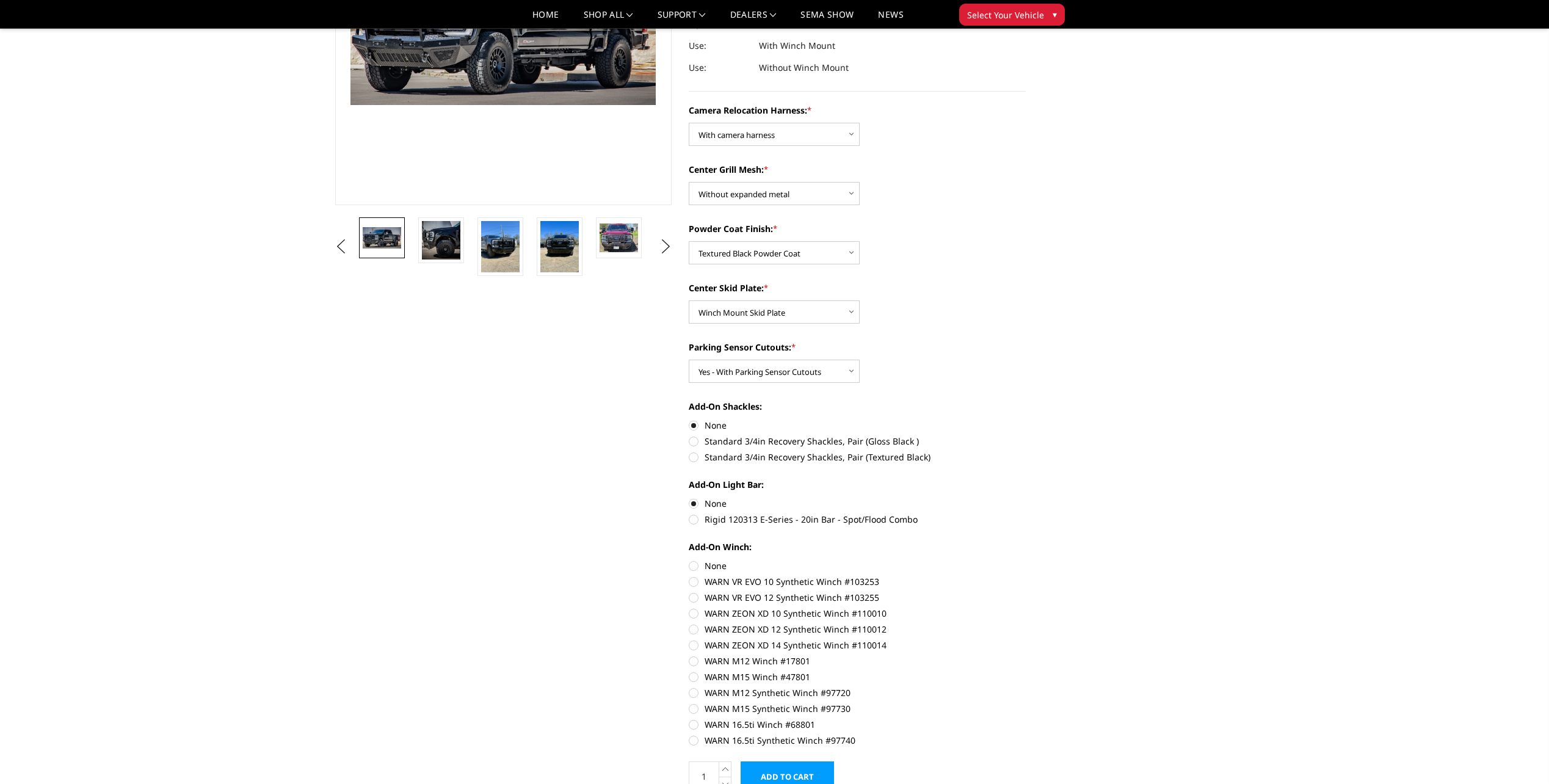
scroll to position [244, 0]
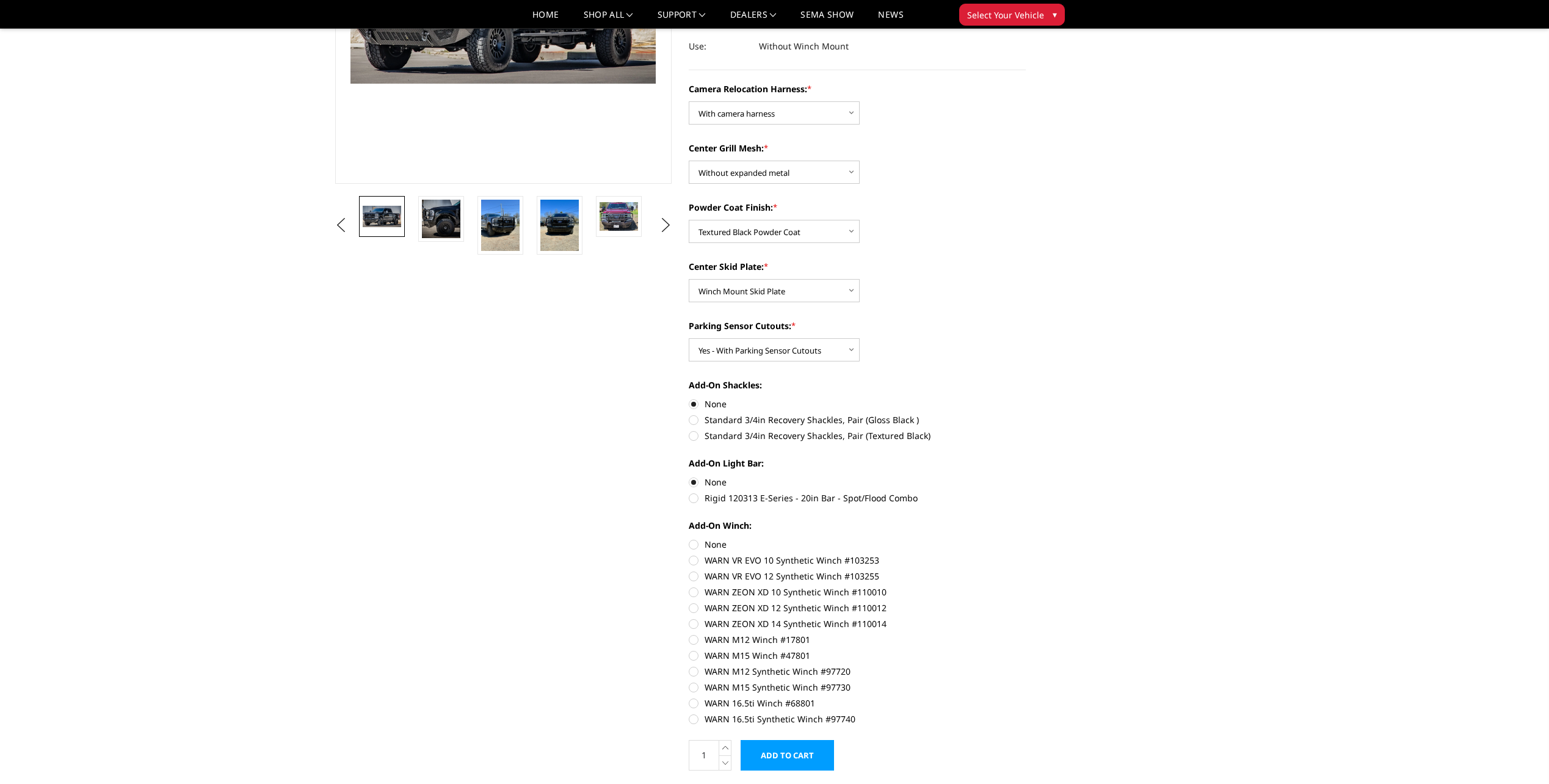
click at [694, 542] on label "None" at bounding box center [857, 544] width 337 height 13
click at [689, 538] on input "None" at bounding box center [689, 538] width 1 height 1
radio input "true"
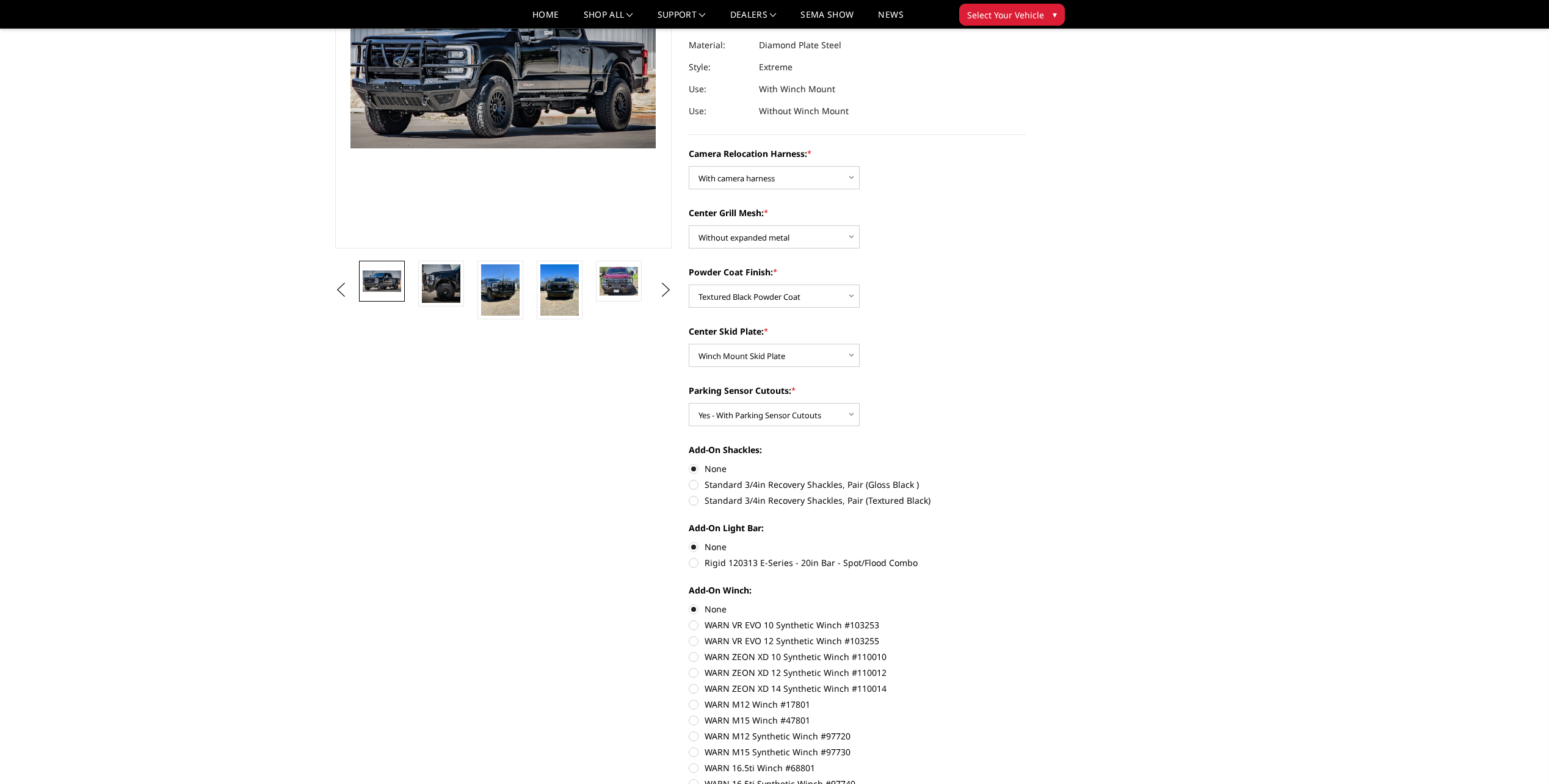
scroll to position [183, 0]
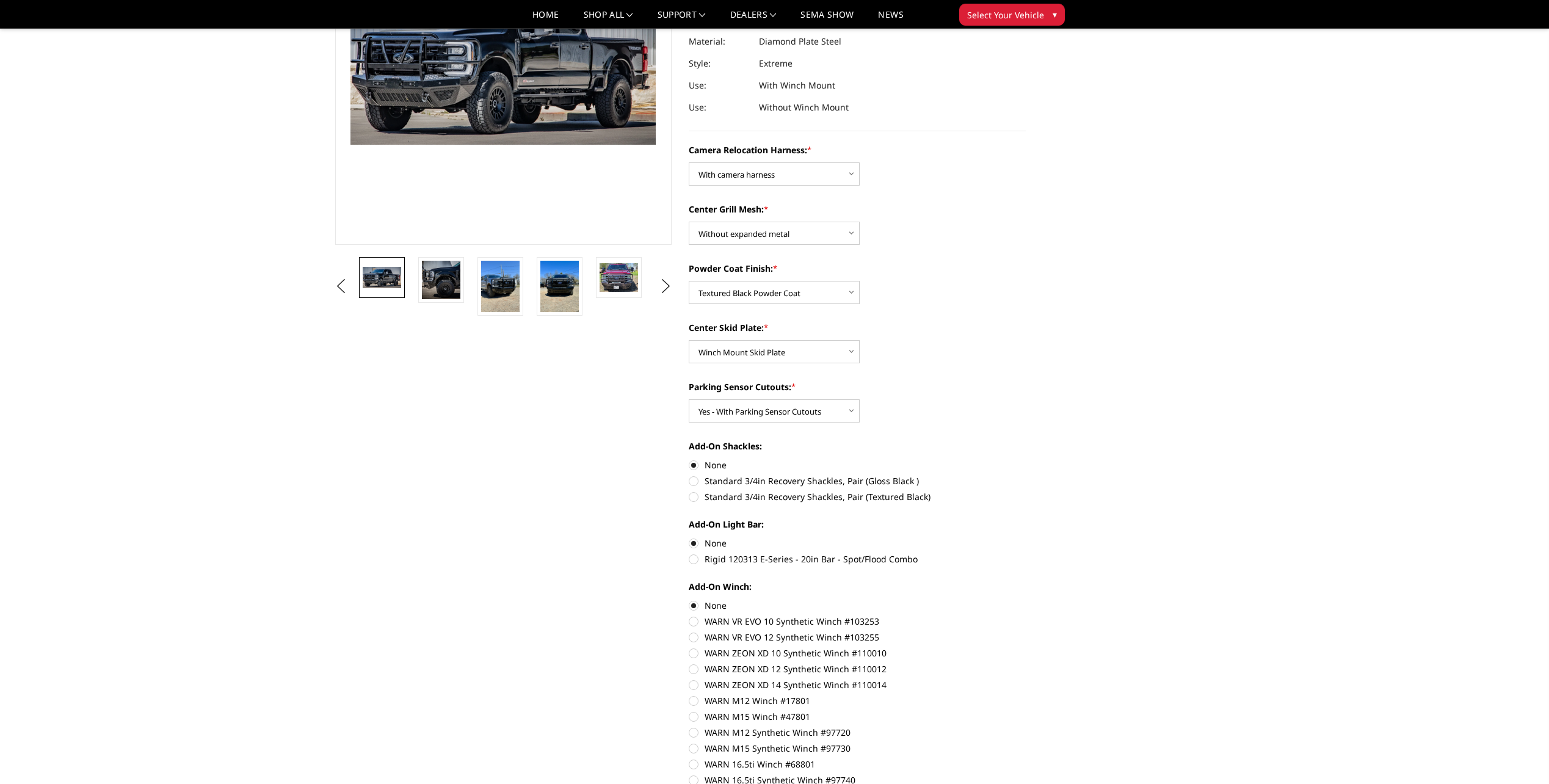
click at [695, 560] on label "Rigid 120313 E-Series - 20in Bar - Spot/Flood Combo" at bounding box center [857, 558] width 337 height 13
click at [1026, 537] on input "Rigid 120313 E-Series - 20in Bar - Spot/Flood Combo" at bounding box center [1026, 537] width 1 height 1
radio input "true"
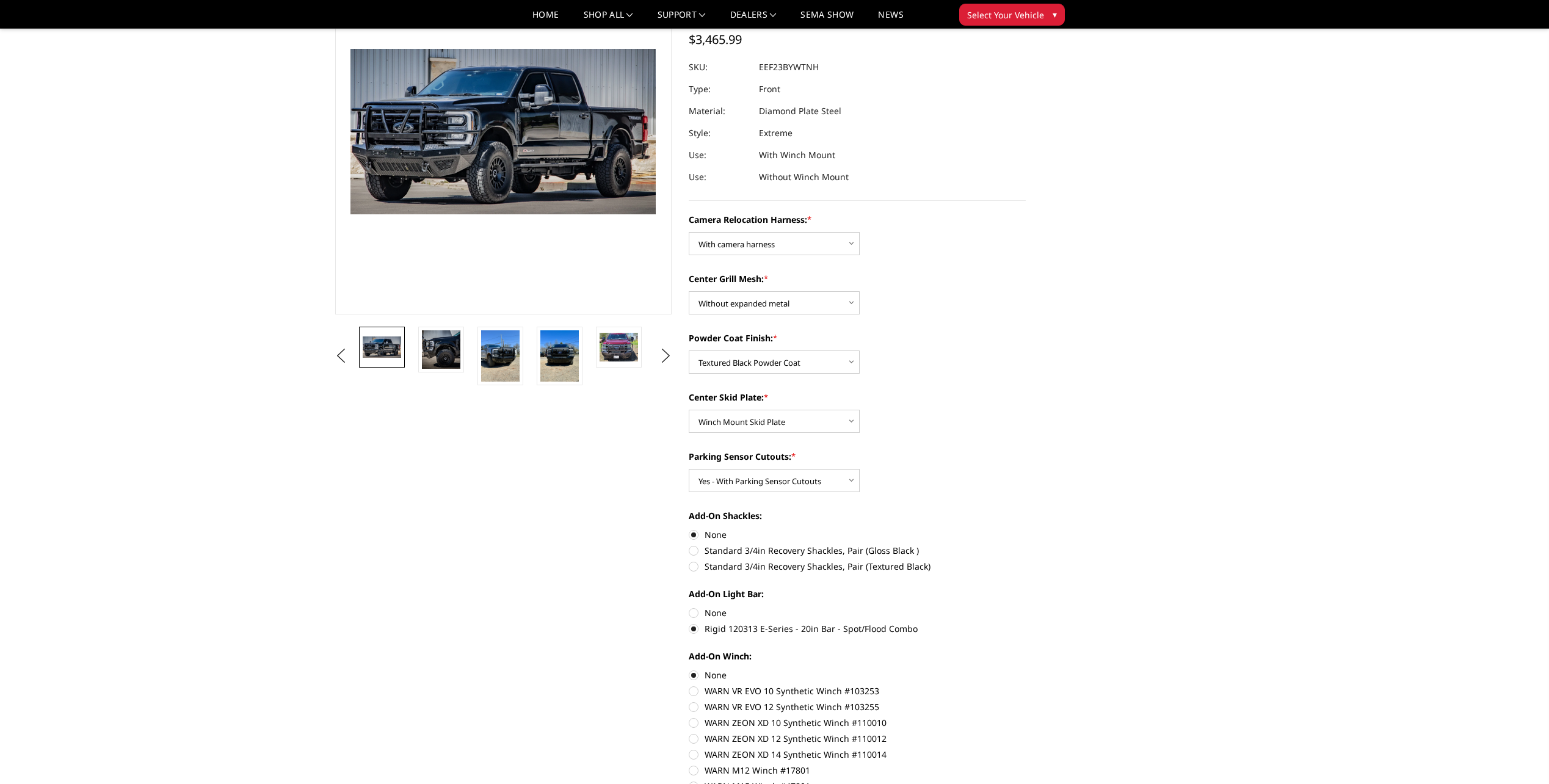
scroll to position [122, 0]
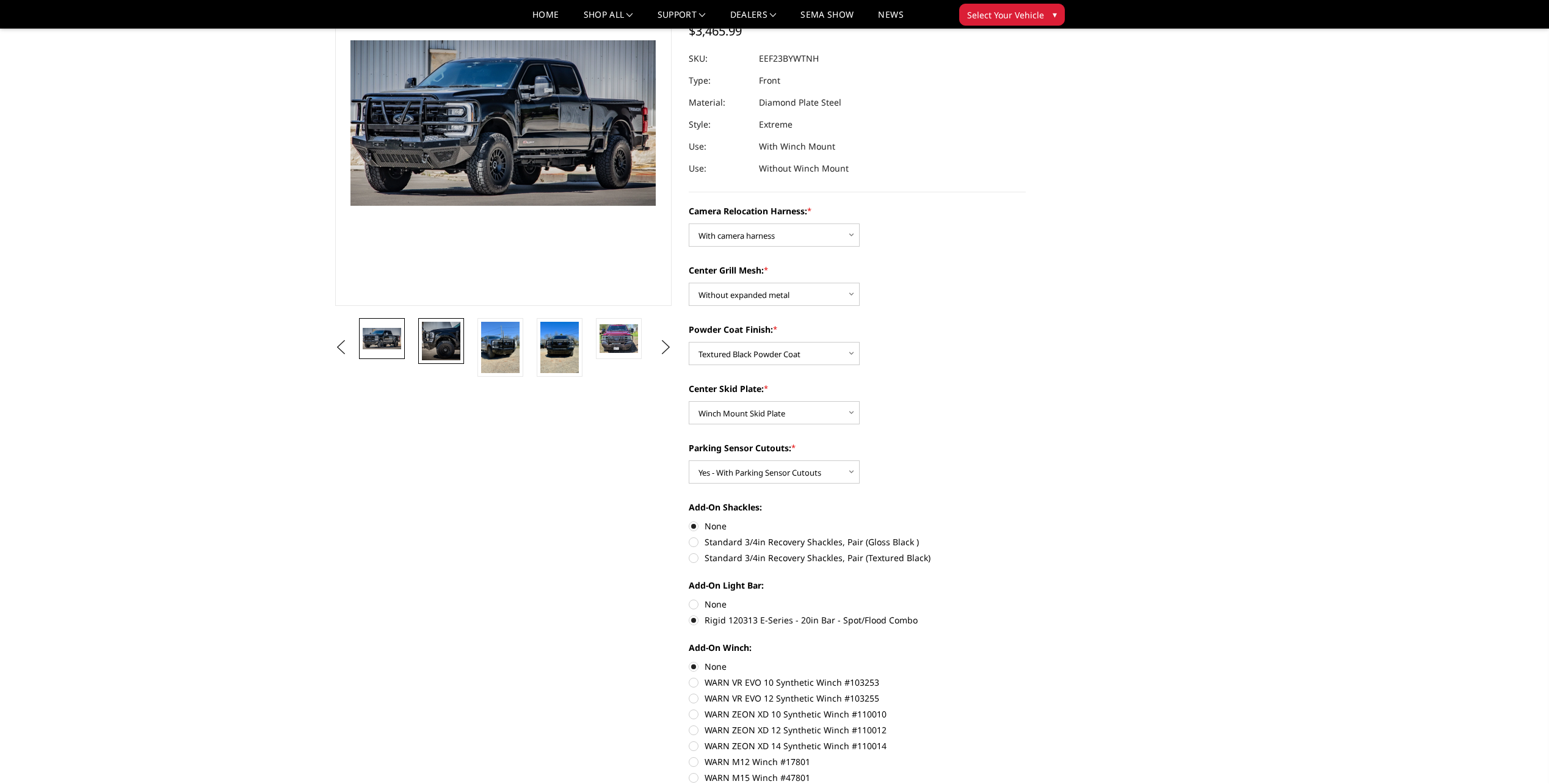
click at [427, 340] on img at bounding box center [440, 340] width 38 height 38
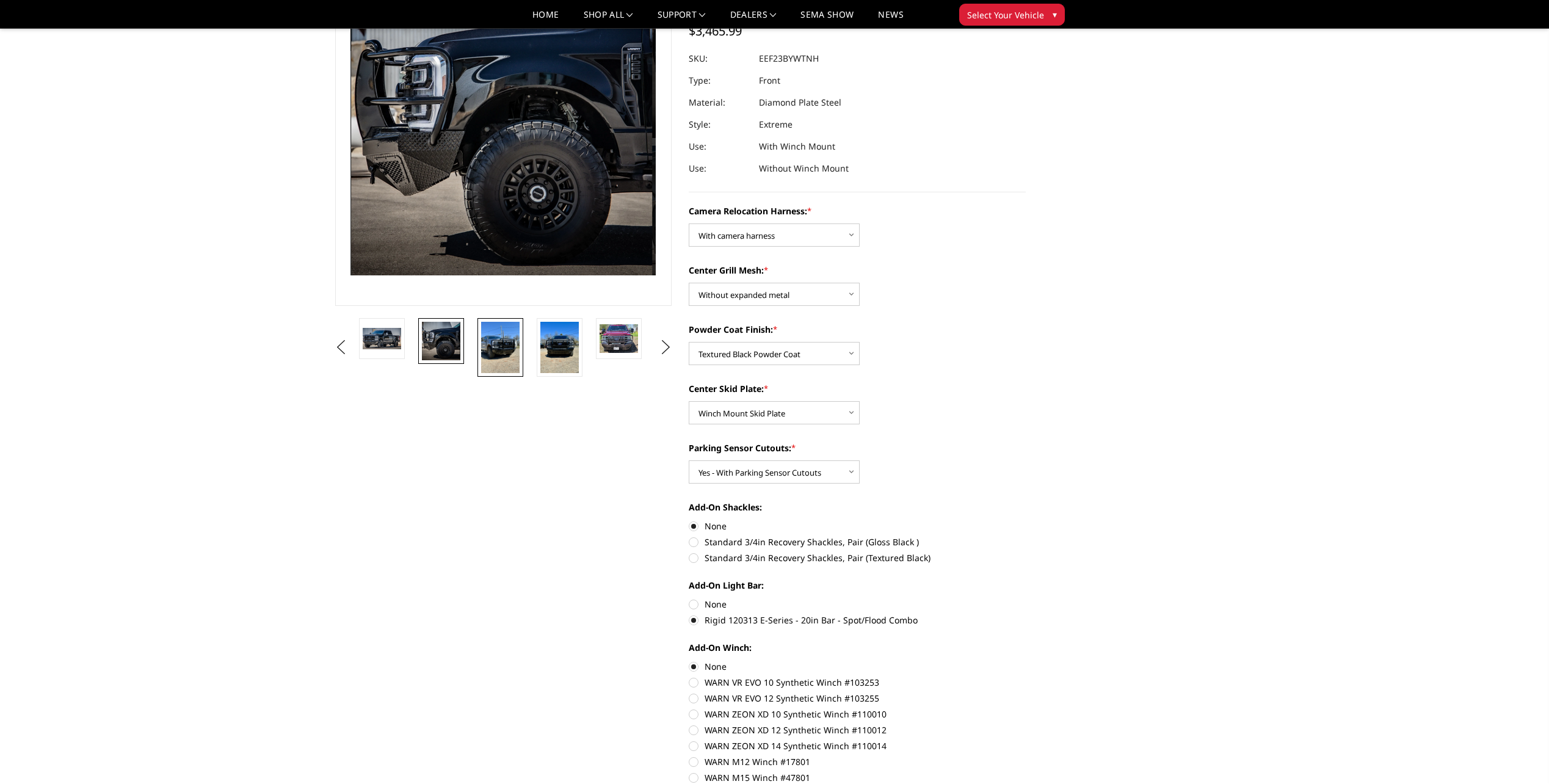
click at [493, 340] on img at bounding box center [500, 347] width 38 height 52
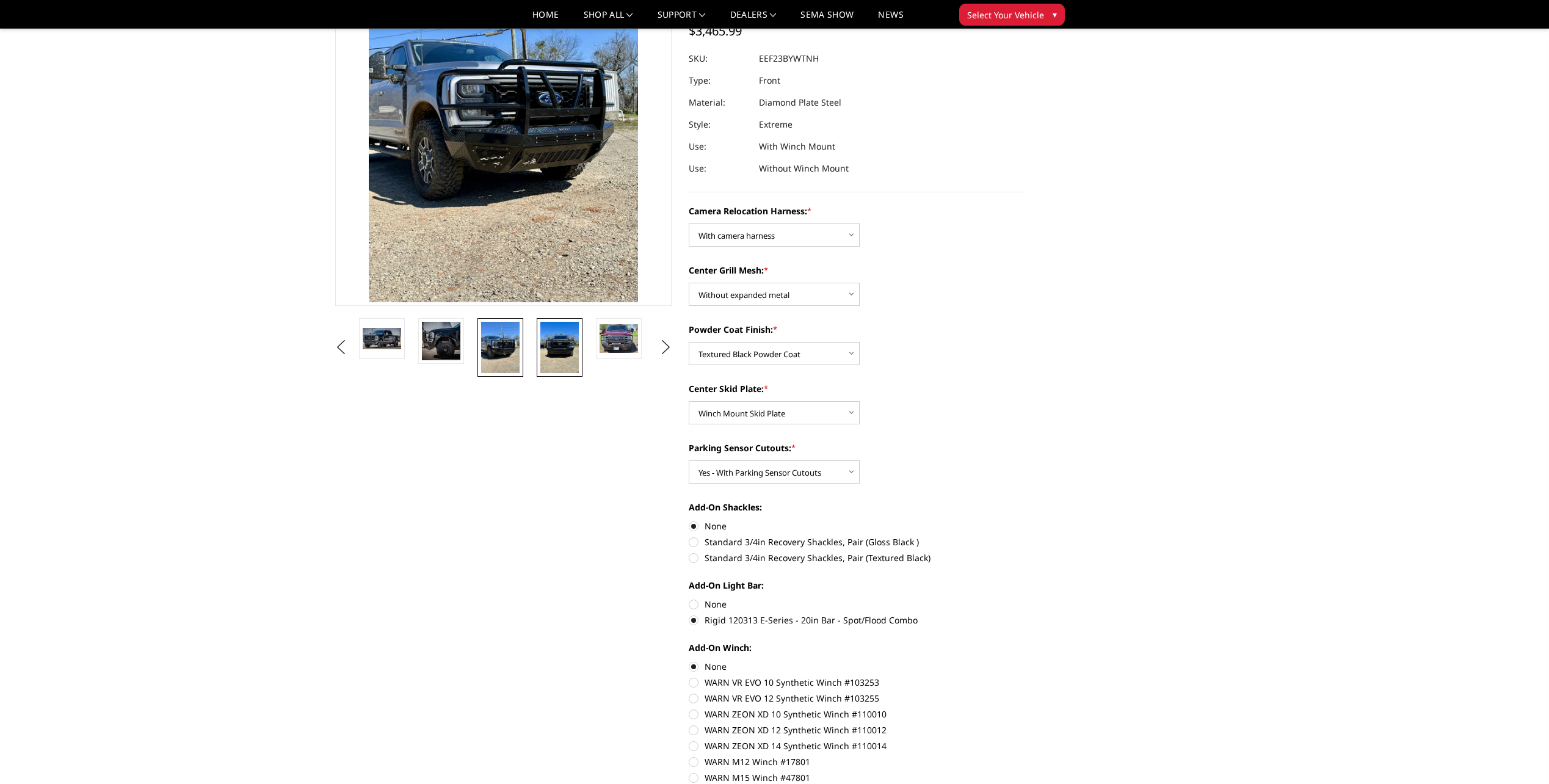
click at [555, 340] on img at bounding box center [559, 347] width 38 height 52
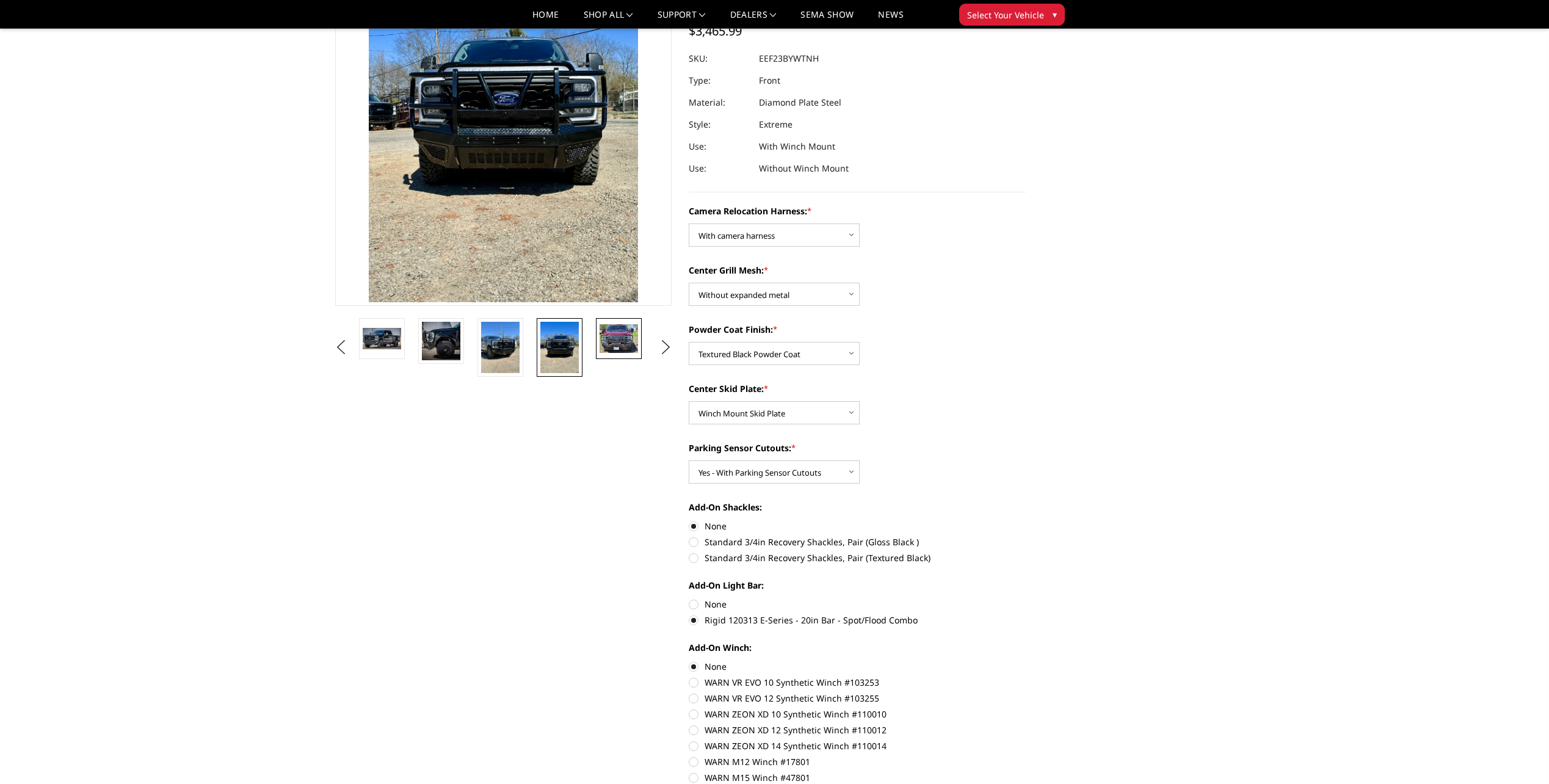
click at [637, 329] on img at bounding box center [618, 339] width 38 height 29
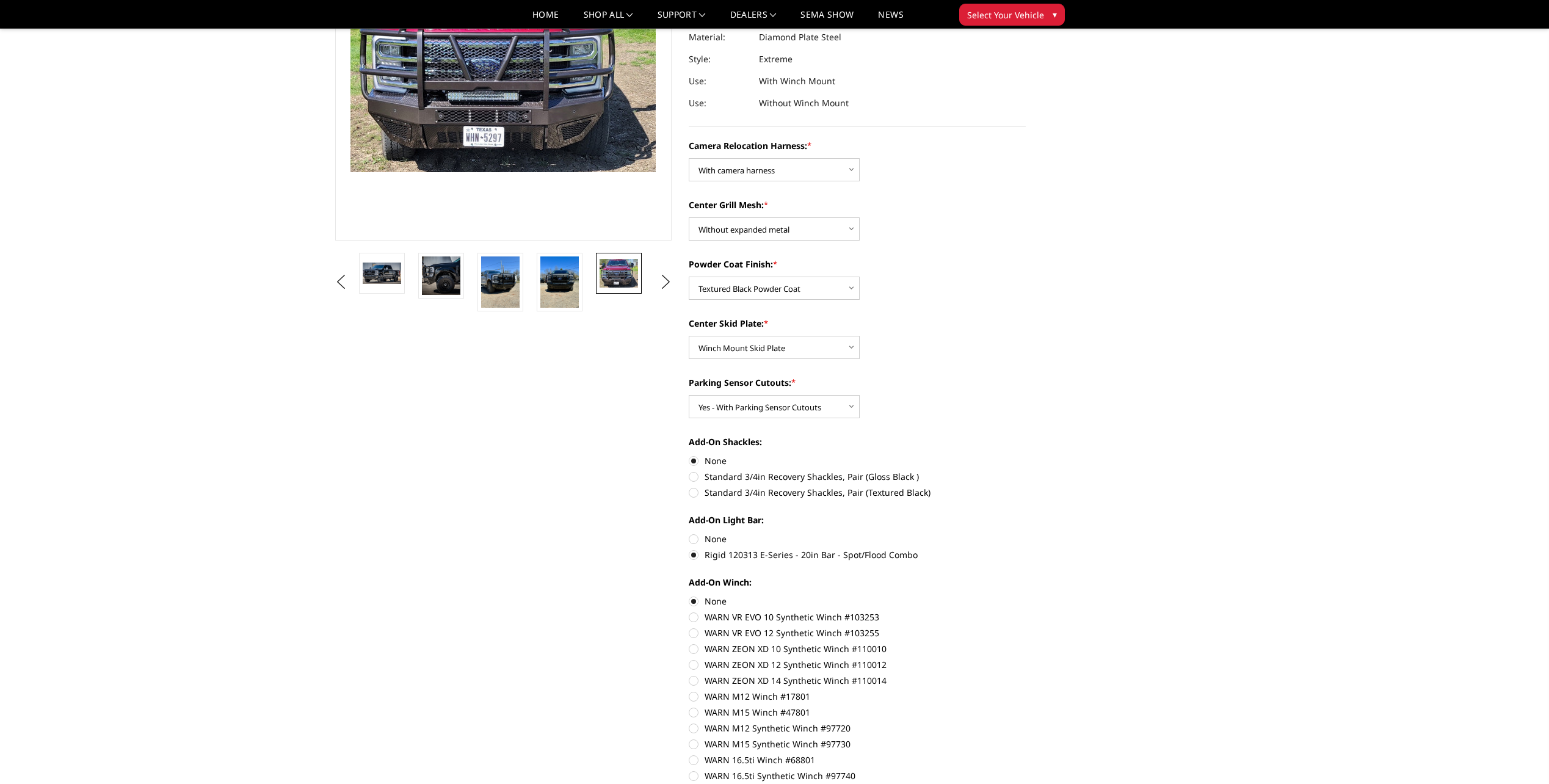
click at [692, 540] on label "None" at bounding box center [857, 538] width 337 height 13
click at [689, 533] on input "None" at bounding box center [689, 533] width 1 height 1
radio input "true"
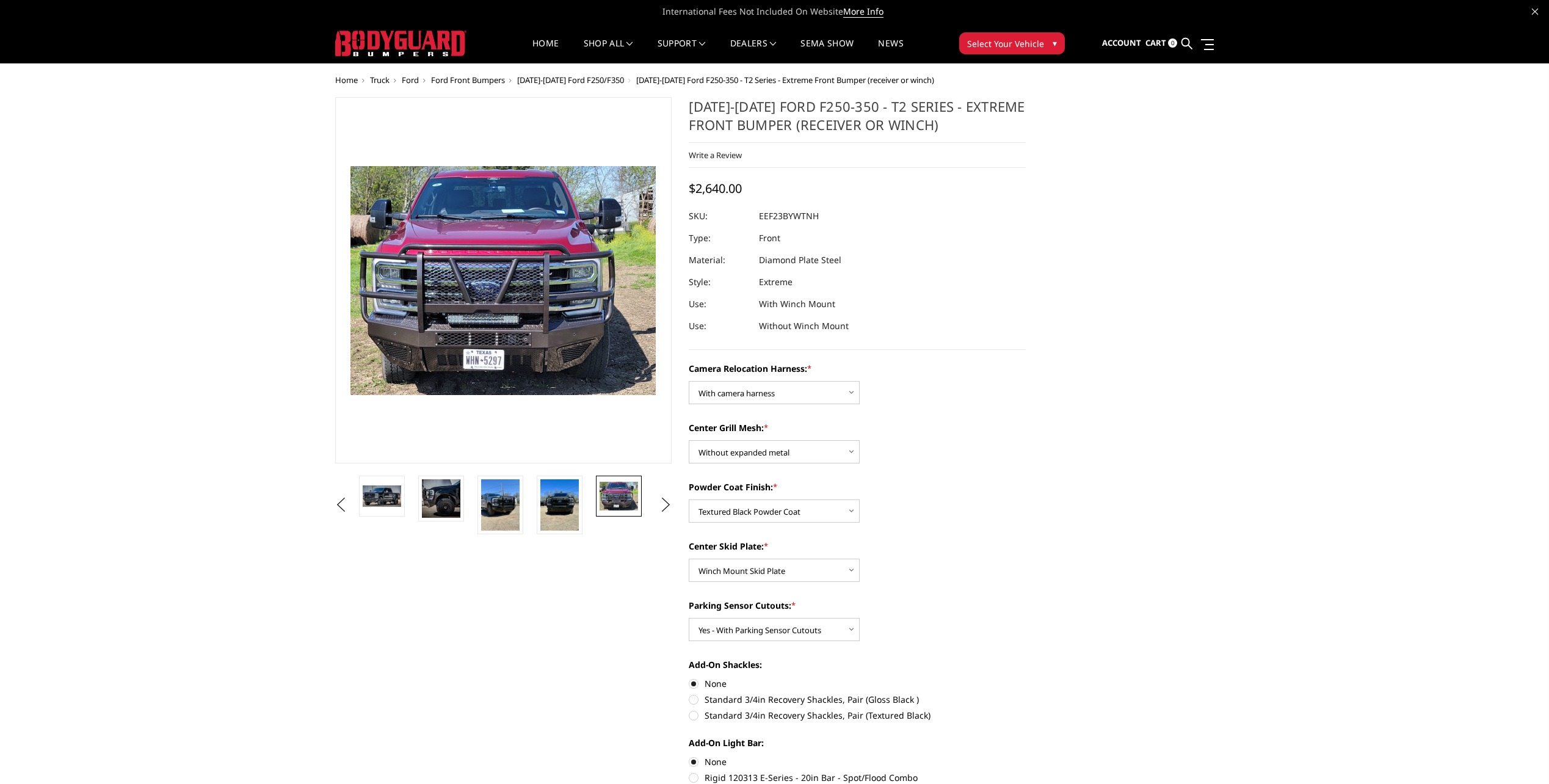
scroll to position [0, 0]
click at [691, 715] on label "Standard 3/4in Recovery Shackles, Pair (Textured Black)" at bounding box center [857, 715] width 337 height 13
click at [1026, 694] on input "Standard 3/4in Recovery Shackles, Pair (Textured Black)" at bounding box center [1026, 693] width 1 height 1
radio input "true"
click at [694, 682] on label "None" at bounding box center [857, 683] width 337 height 13
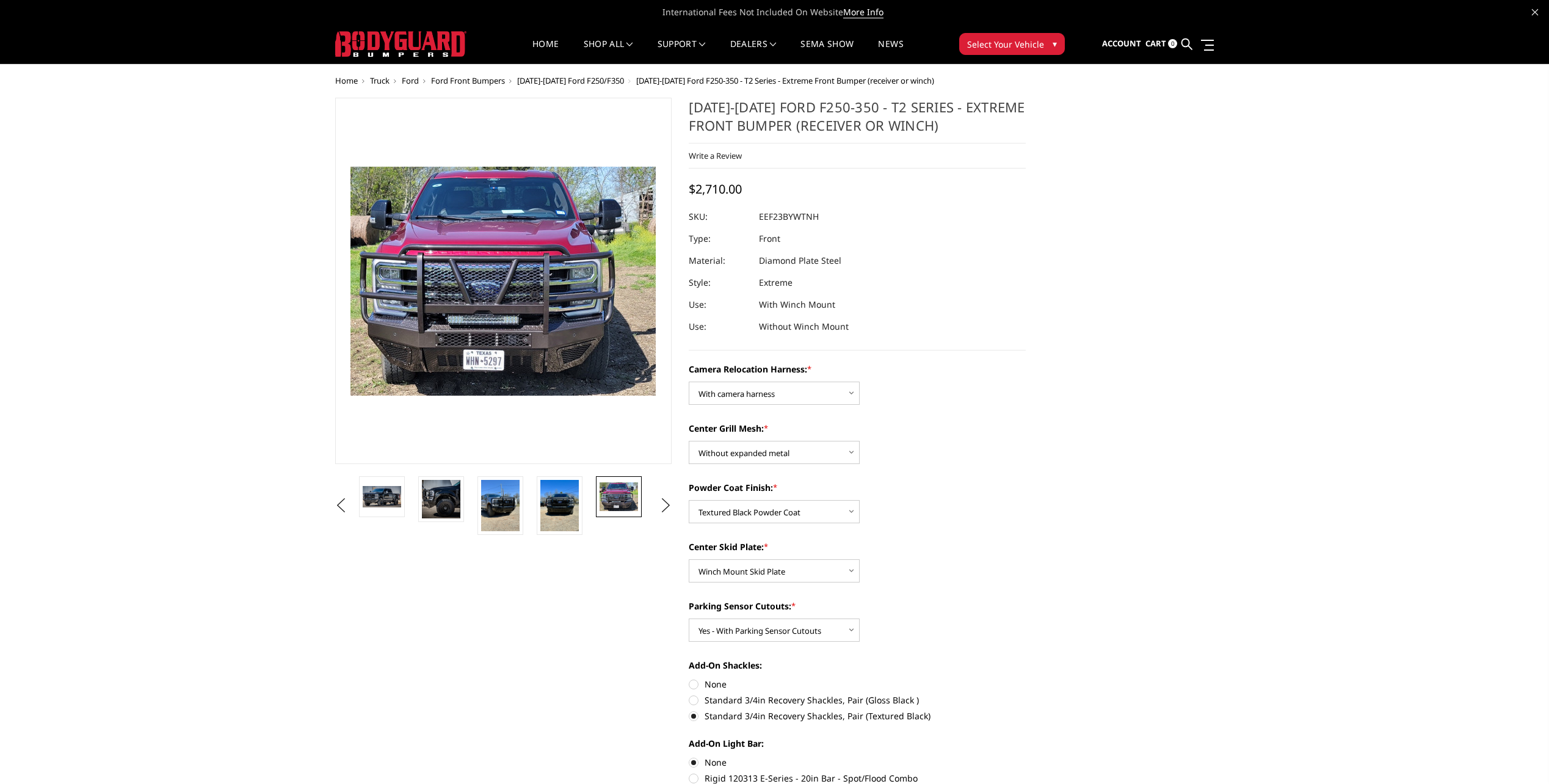
click at [689, 678] on input "None" at bounding box center [689, 677] width 1 height 1
radio input "true"
click at [694, 716] on label "Standard 3/4in Recovery Shackles, Pair (Textured Black)" at bounding box center [857, 715] width 337 height 13
click at [1026, 694] on input "Standard 3/4in Recovery Shackles, Pair (Textured Black)" at bounding box center [1026, 693] width 1 height 1
radio input "true"
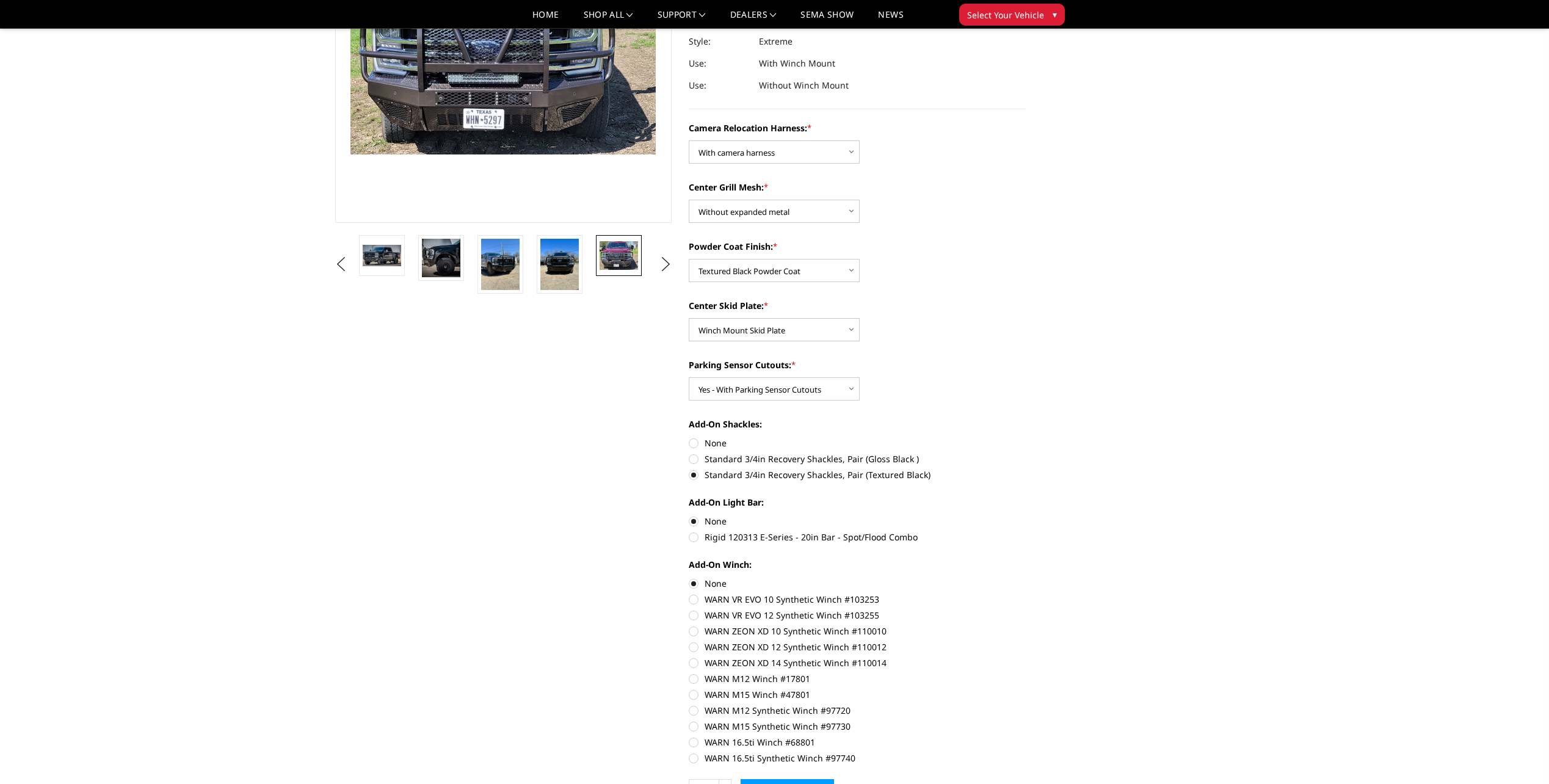
scroll to position [305, 0]
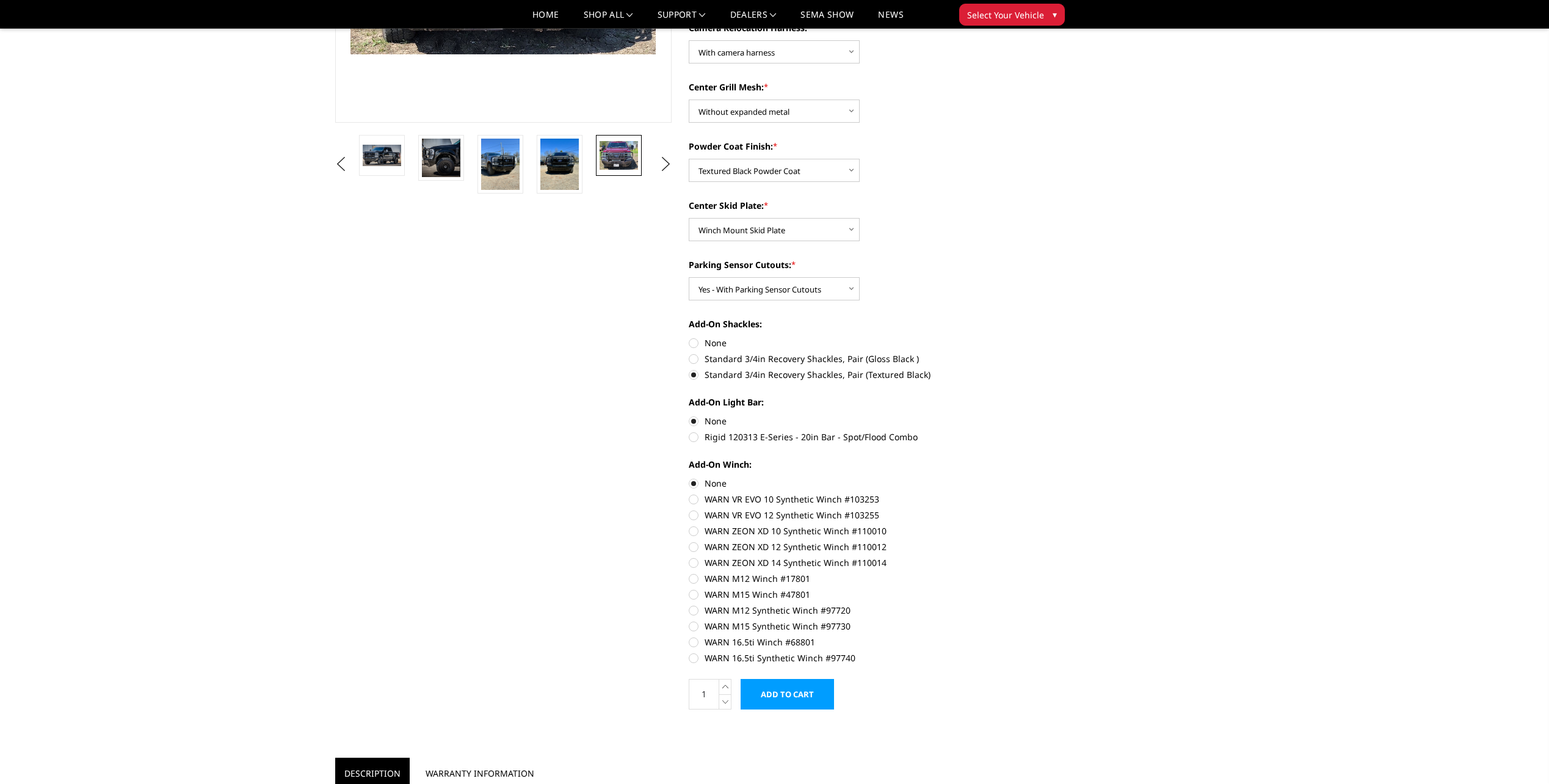
click at [692, 500] on label "WARN VR EVO 10 Synthetic Winch #103253" at bounding box center [857, 499] width 337 height 13
click at [1026, 478] on input "WARN VR EVO 10 Synthetic Winch #103253" at bounding box center [1026, 477] width 1 height 1
radio input "true"
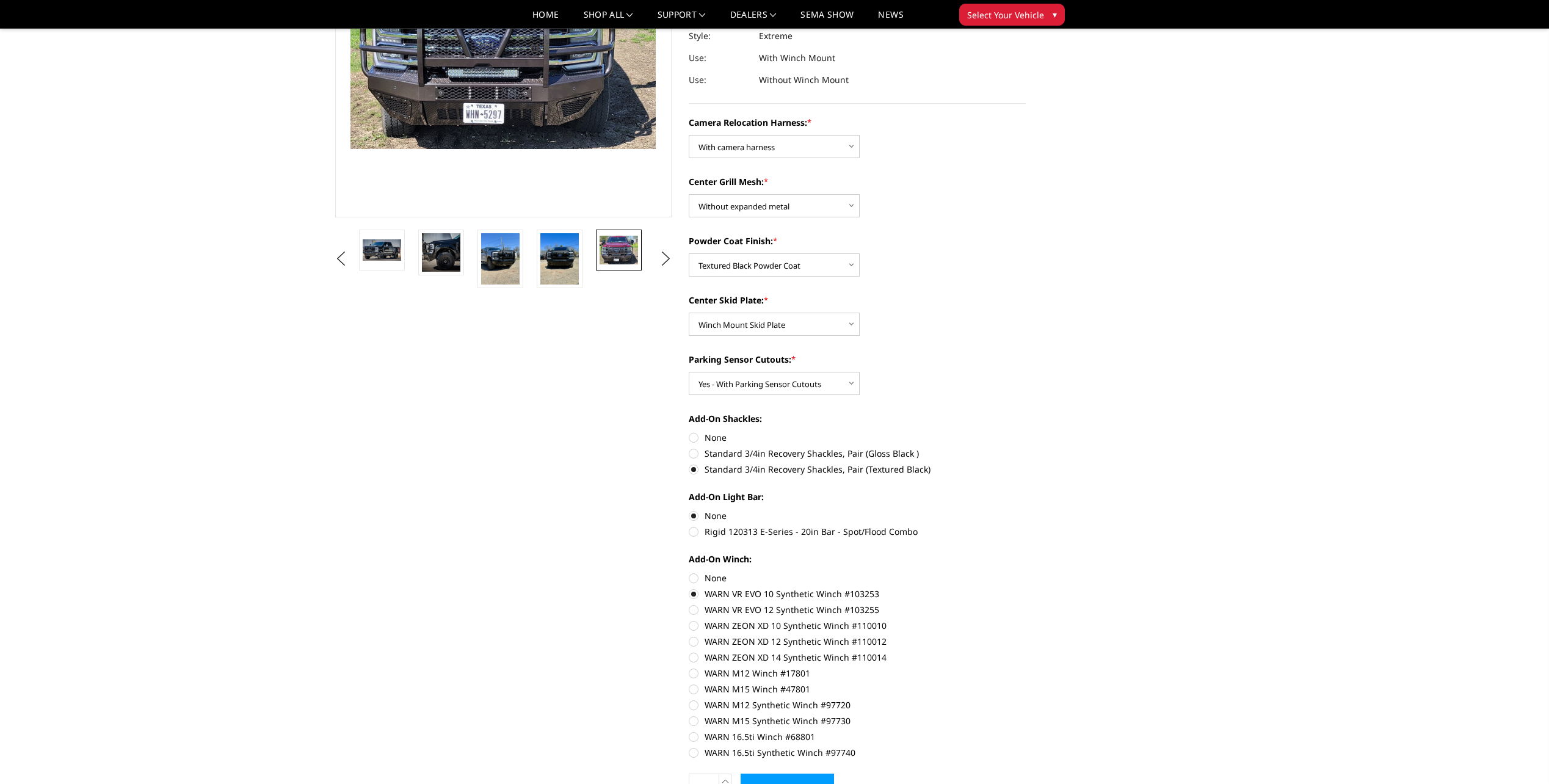
scroll to position [244, 0]
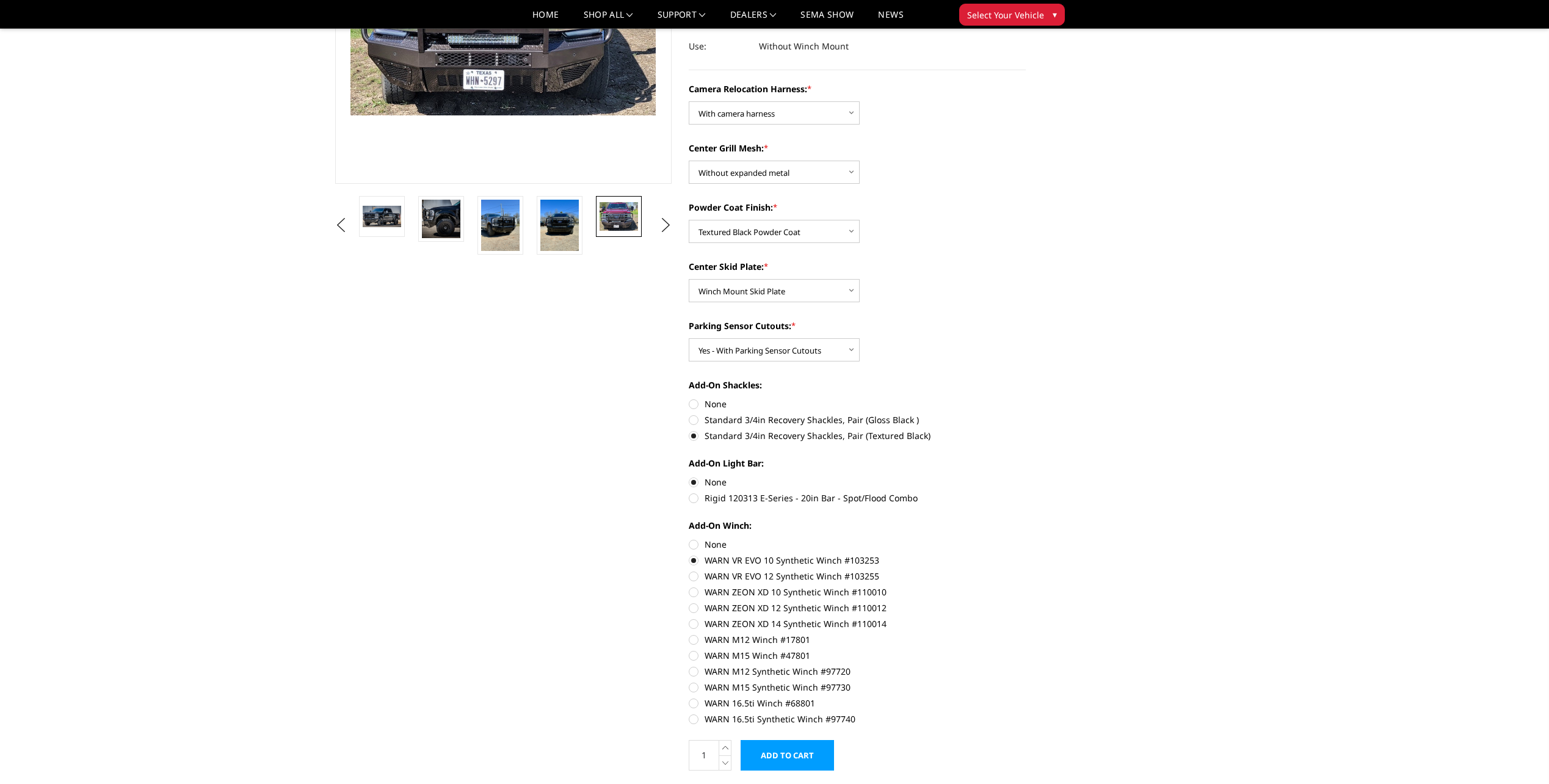
click at [689, 547] on label "None" at bounding box center [857, 544] width 337 height 13
click at [689, 538] on input "None" at bounding box center [689, 538] width 1 height 1
radio input "true"
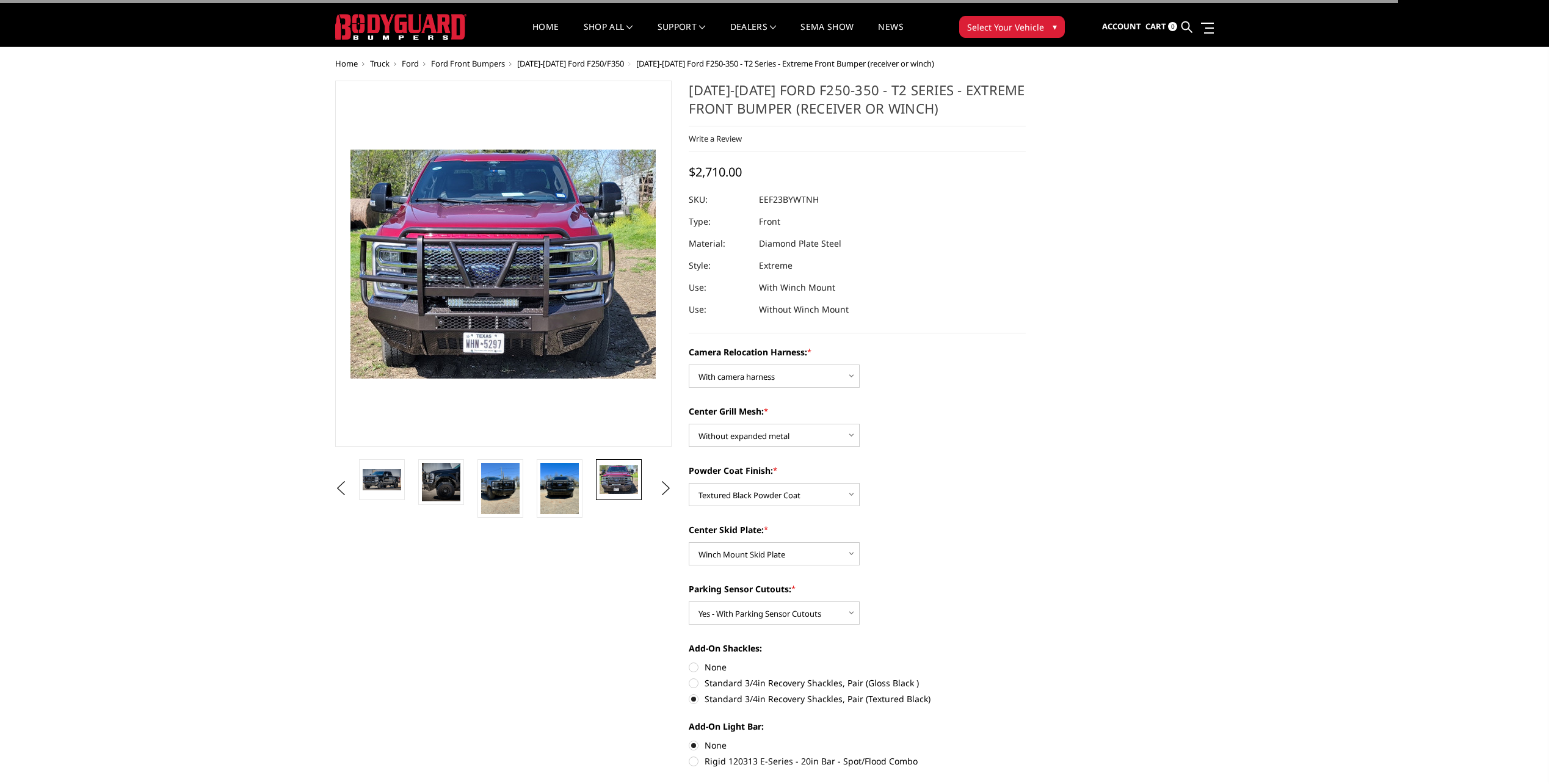
scroll to position [0, 0]
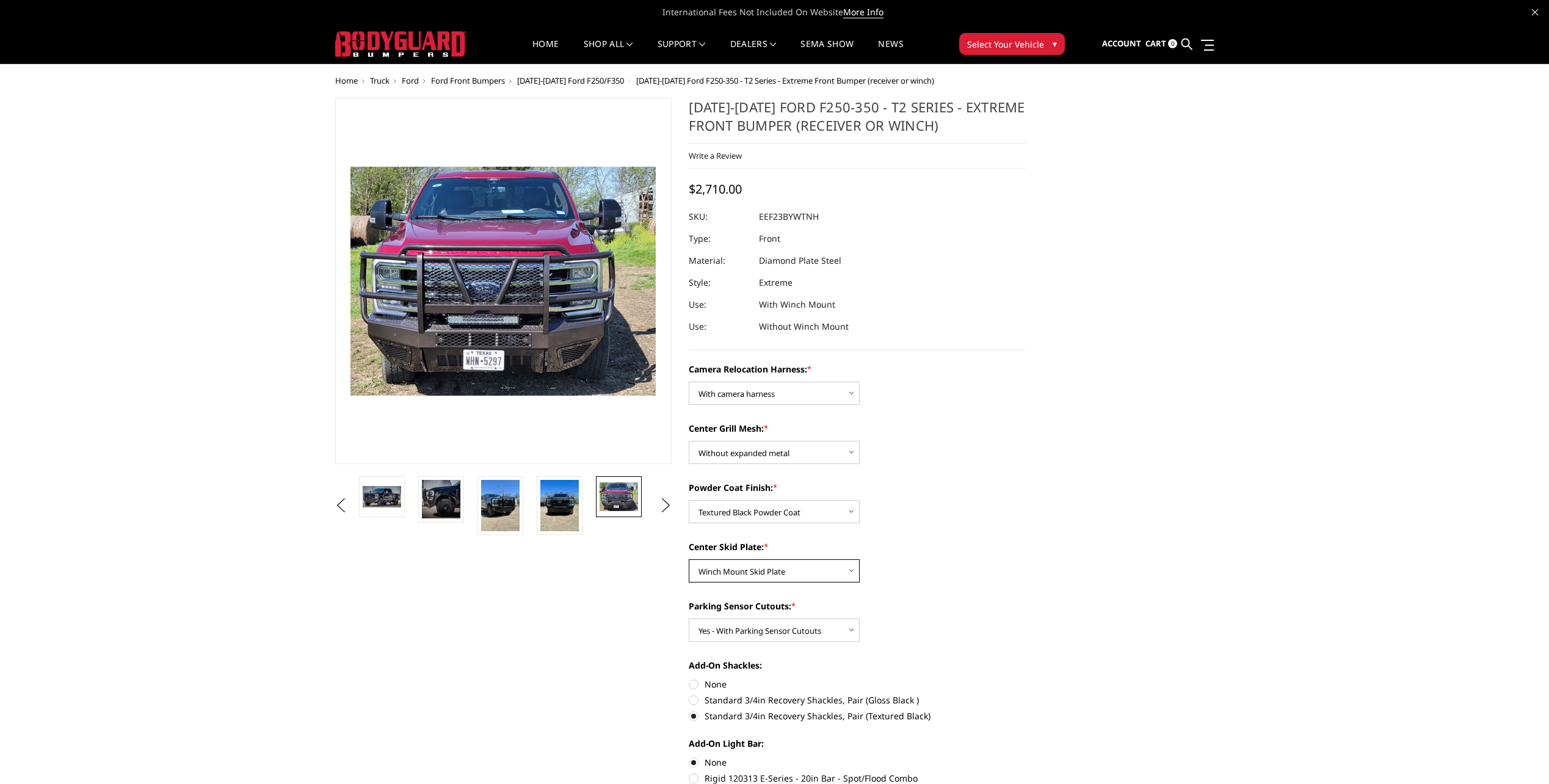
click at [837, 567] on select "Choose Options Winch Mount Skid Plate Standard Skid Plate (included) 2" Receive…" at bounding box center [774, 570] width 171 height 23
click at [689, 559] on select "Choose Options Winch Mount Skid Plate Standard Skid Plate (included) 2" Receive…" at bounding box center [774, 570] width 171 height 23
click at [806, 627] on select "Choose Options Yes - With Parking Sensor Cutouts" at bounding box center [774, 629] width 171 height 23
click at [949, 620] on div "Parking Sensor Cutouts: * Choose Options Yes - With Parking Sensor Cutouts" at bounding box center [857, 621] width 337 height 42
drag, startPoint x: 808, startPoint y: 569, endPoint x: 805, endPoint y: 562, distance: 7.6
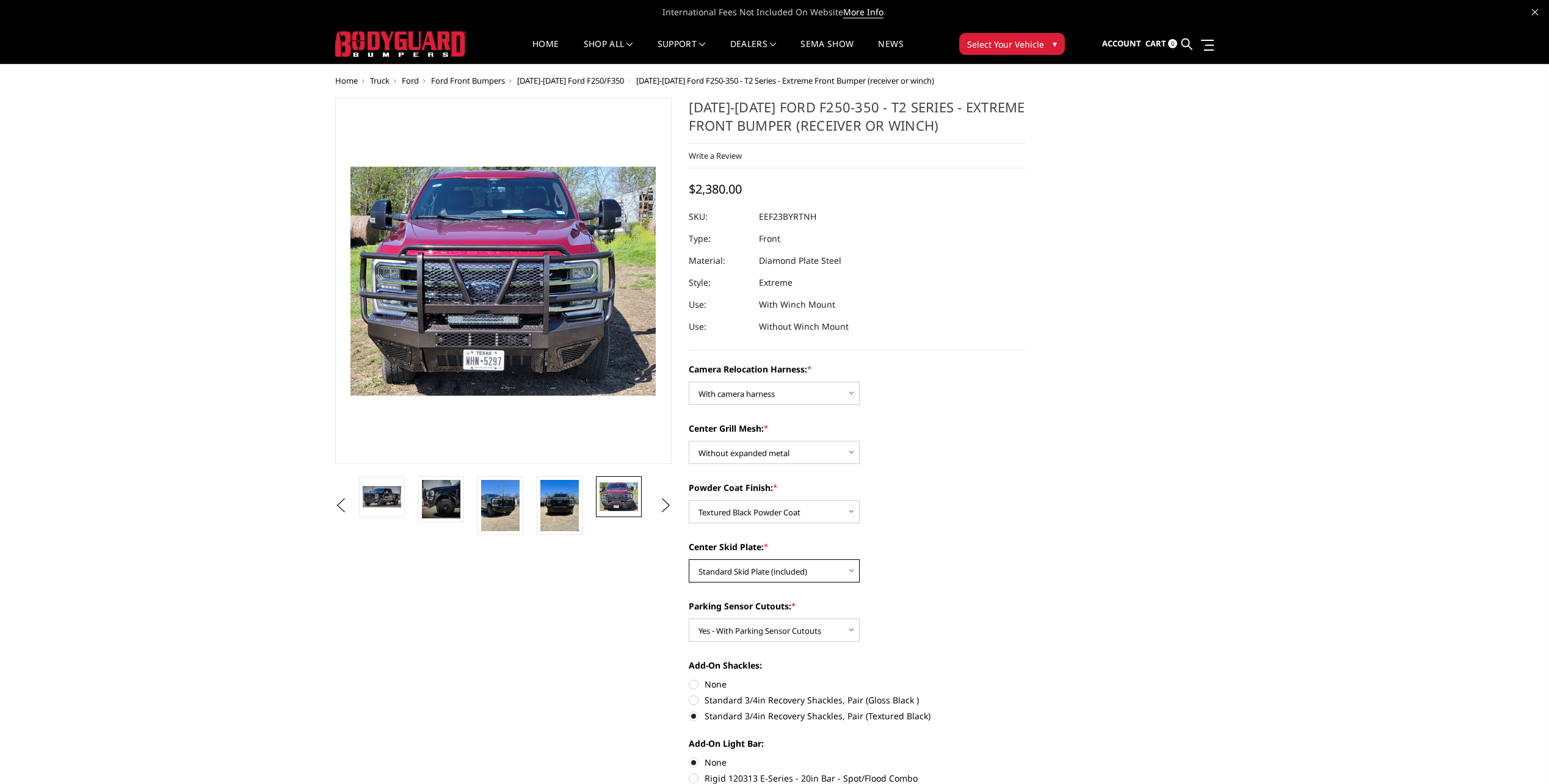
click at [808, 569] on select "Choose Options Winch Mount Skid Plate Standard Skid Plate (included) 2" Receive…" at bounding box center [774, 570] width 171 height 23
click at [689, 559] on select "Choose Options Winch Mount Skid Plate Standard Skid Plate (included) 2" Receive…" at bounding box center [774, 570] width 171 height 23
click at [788, 571] on select "Choose Options Winch Mount Skid Plate Standard Skid Plate (included) 2" Receive…" at bounding box center [774, 570] width 171 height 23
select select "3746"
click at [689, 559] on select "Choose Options Winch Mount Skid Plate Standard Skid Plate (included) 2" Receive…" at bounding box center [774, 570] width 171 height 23
